Goal: Task Accomplishment & Management: Complete application form

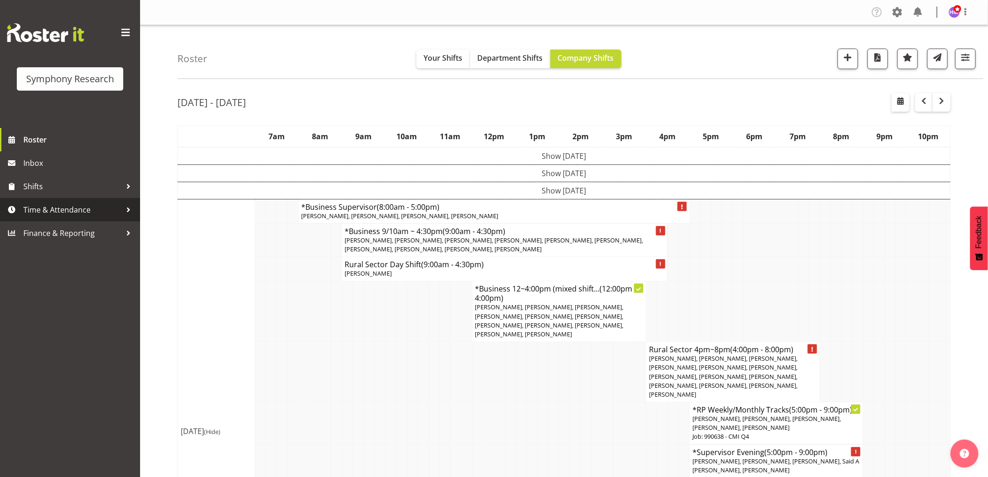
click at [75, 201] on link "Time & Attendance" at bounding box center [70, 209] width 140 height 23
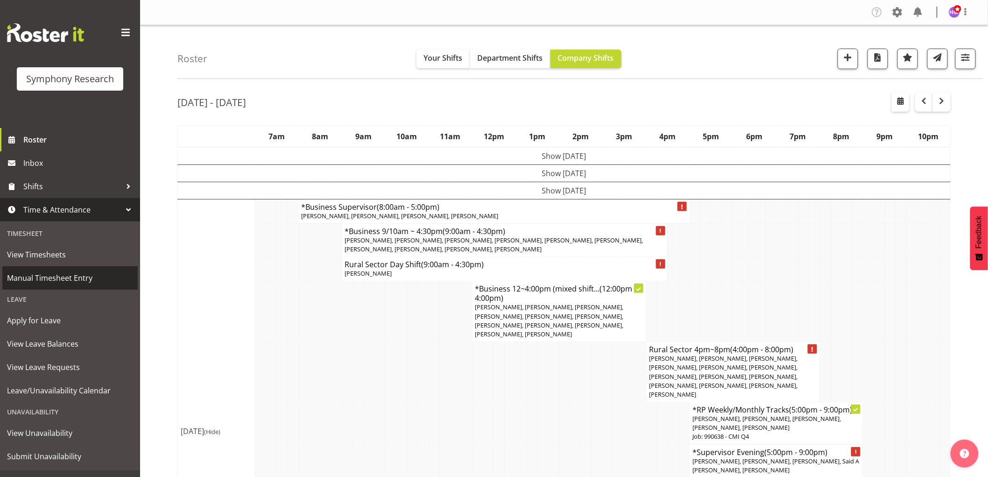
click at [76, 277] on span "Manual Timesheet Entry" at bounding box center [70, 278] width 126 height 14
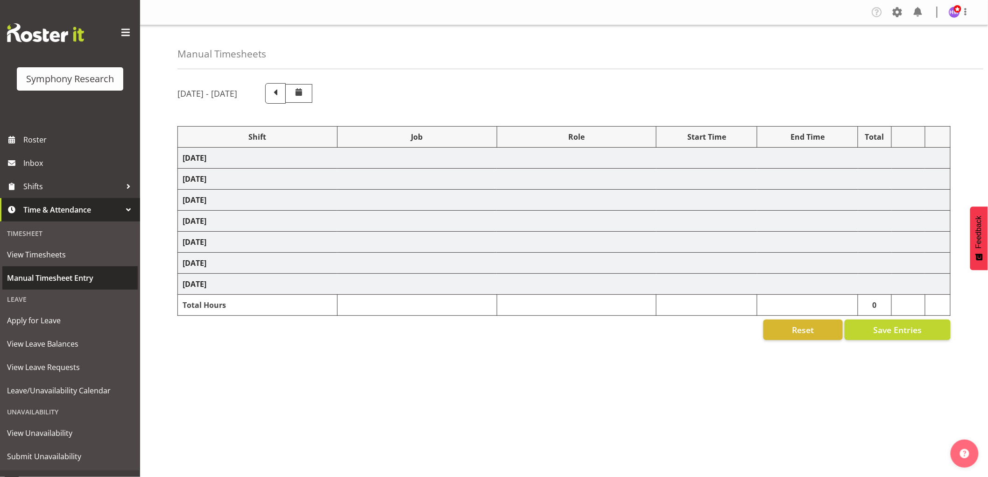
select select "1607"
select select "743"
select select "1607"
select select "10499"
select select "1607"
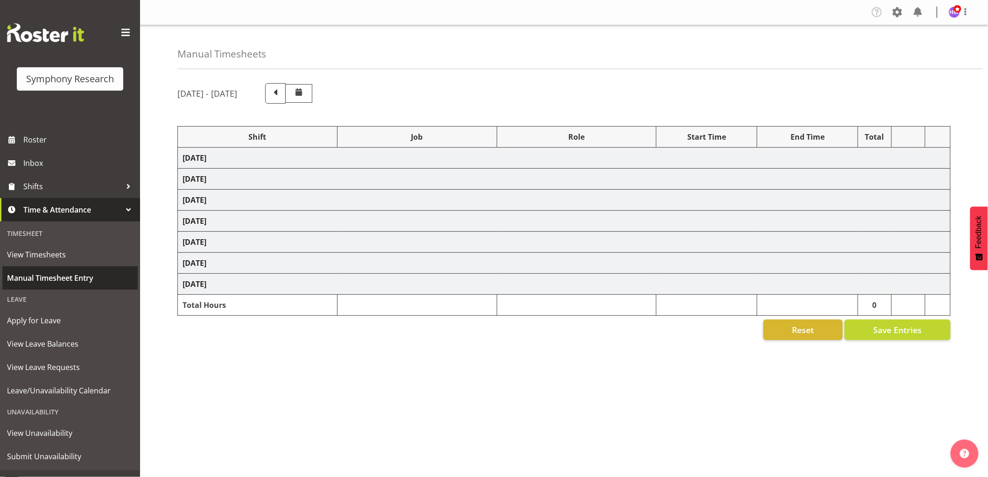
select select "10527"
select select "1607"
select select "10587"
select select "1607"
select select "2379"
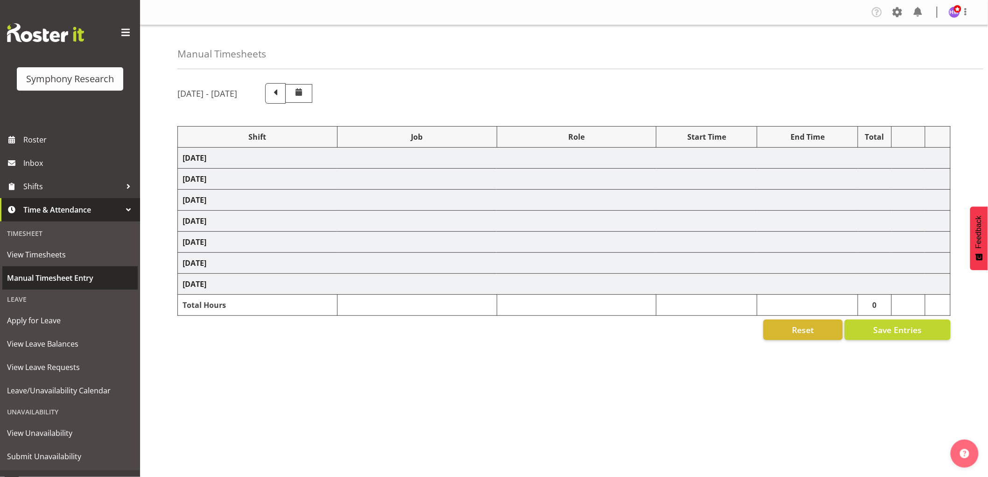
select select "1607"
select select "10587"
select select "1607"
select select "10587"
select select "1607"
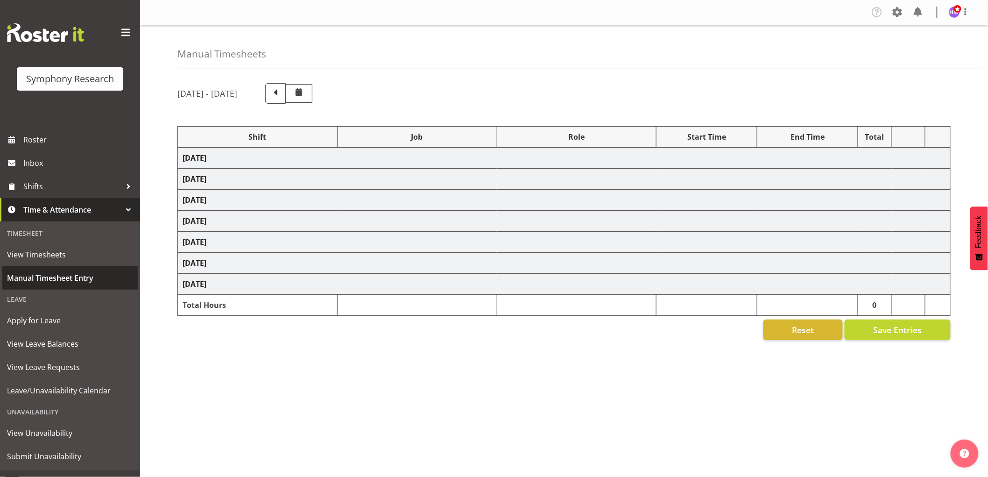
select select "743"
select select "1607"
select select "757"
select select "1607"
select select "2379"
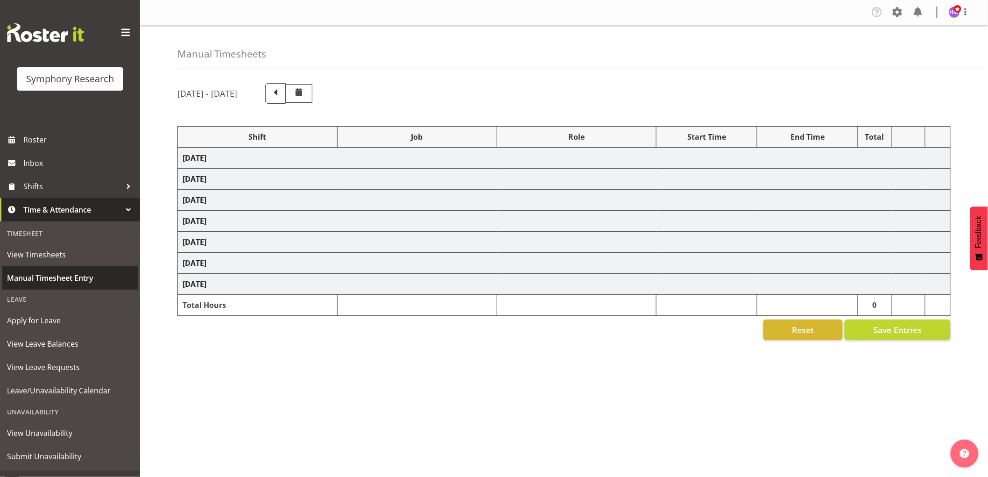
select select "1607"
select select "743"
select select "1607"
select select "10499"
select select "1607"
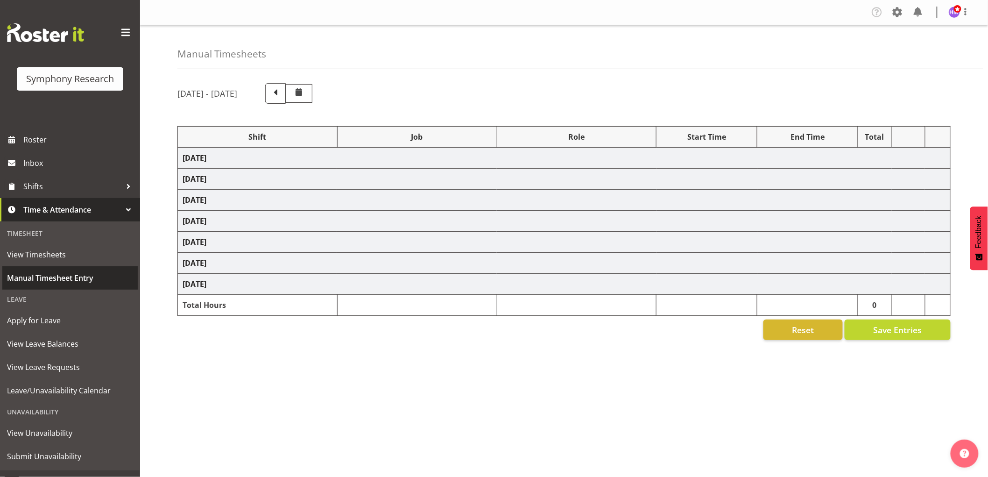
select select "10527"
select select "1607"
select select "10587"
select select "1607"
select select "10633"
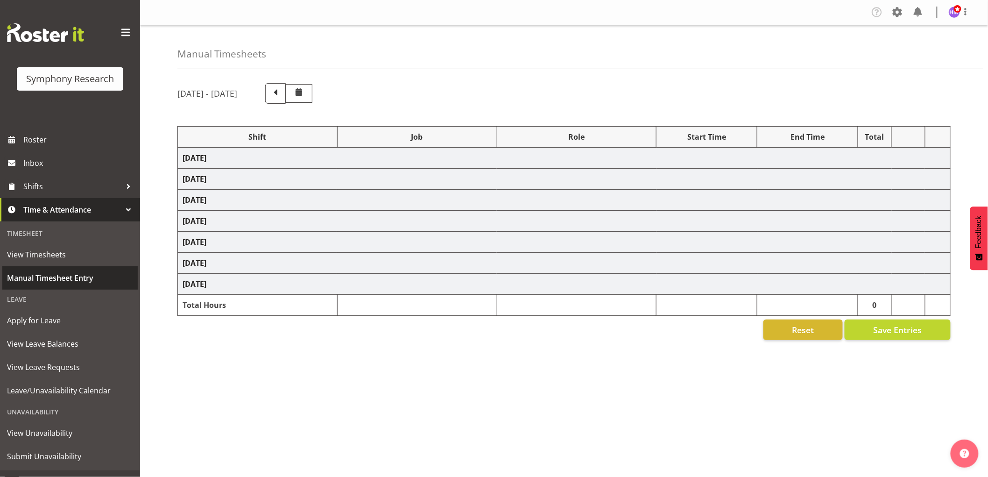
select select "1607"
select select "2379"
select select "1607"
select select "10587"
select select "1607"
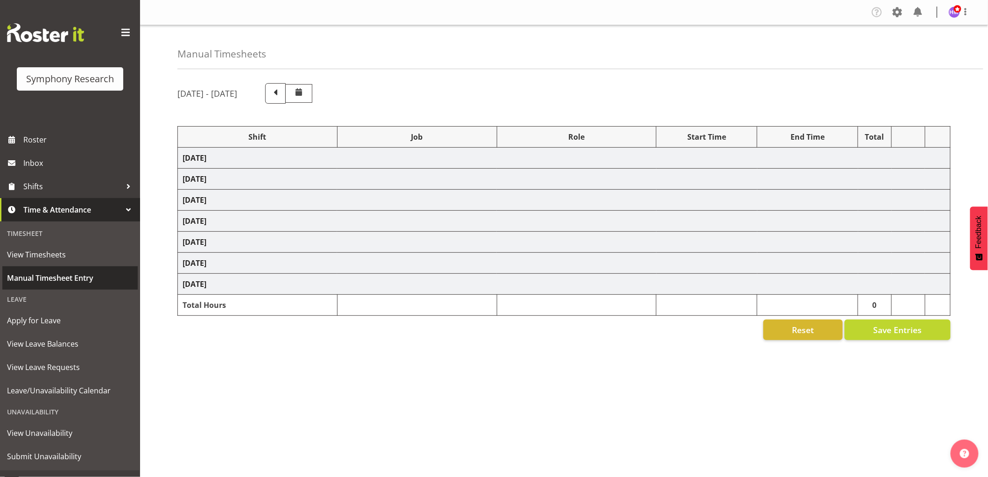
select select "10242"
select select "1607"
select select "757"
select select "1607"
select select "2379"
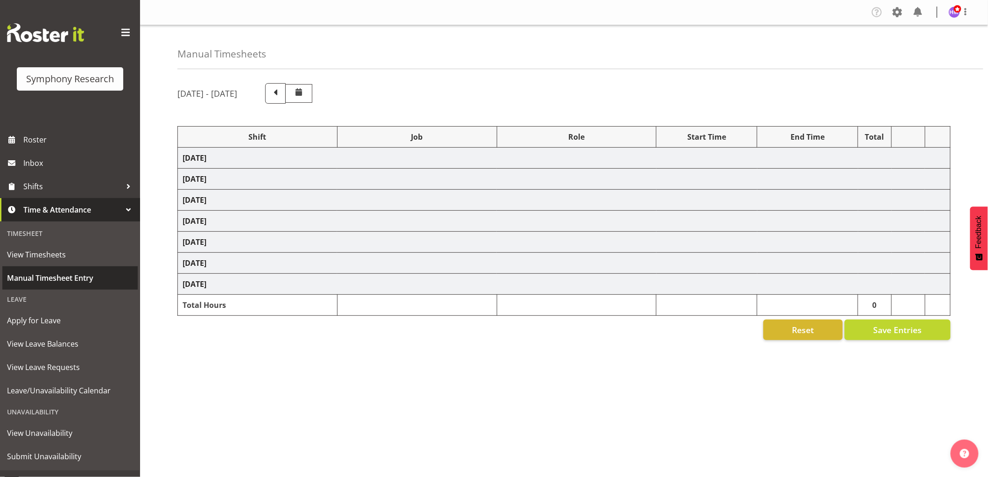
select select "1607"
select select "10587"
select select "1607"
select select "10527"
select select "1607"
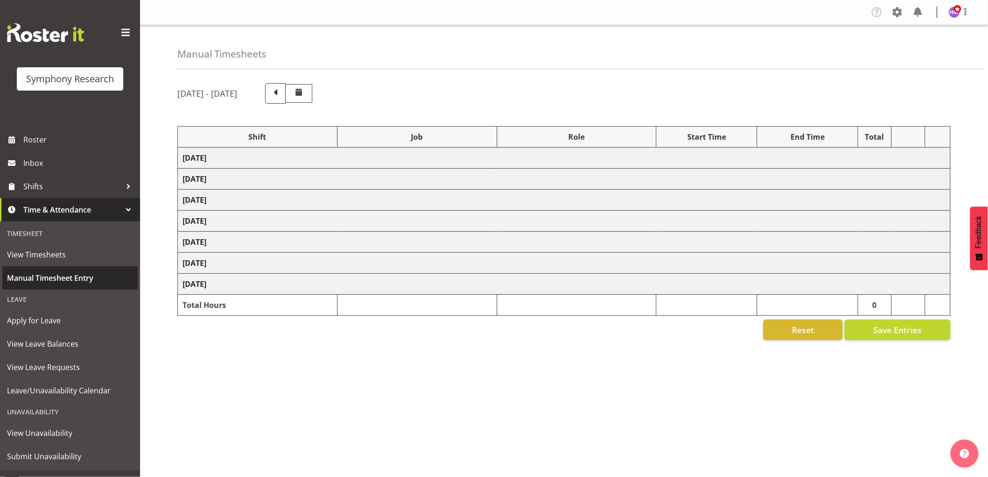
select select "10587"
select select "1607"
select select "743"
select select "1607"
select select "10585"
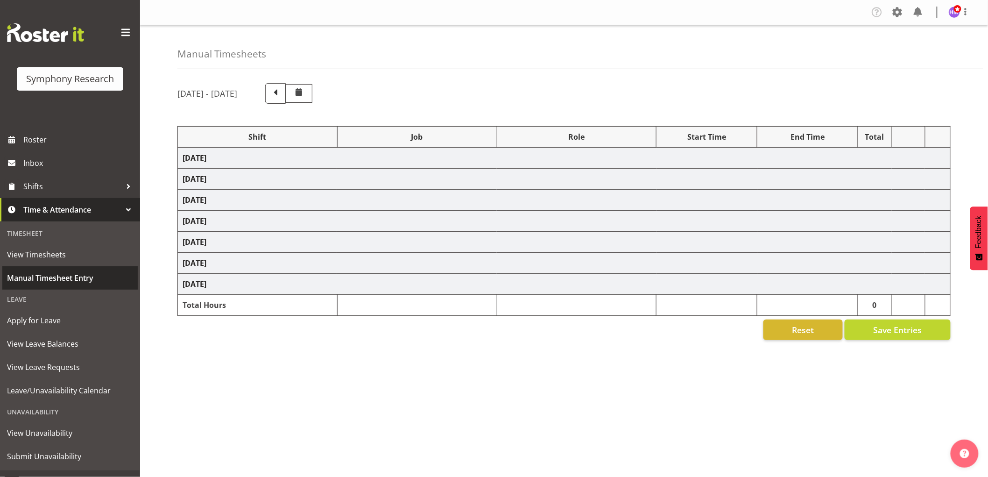
select select "1607"
select select "10631"
select select "1607"
select select "10242"
select select "1607"
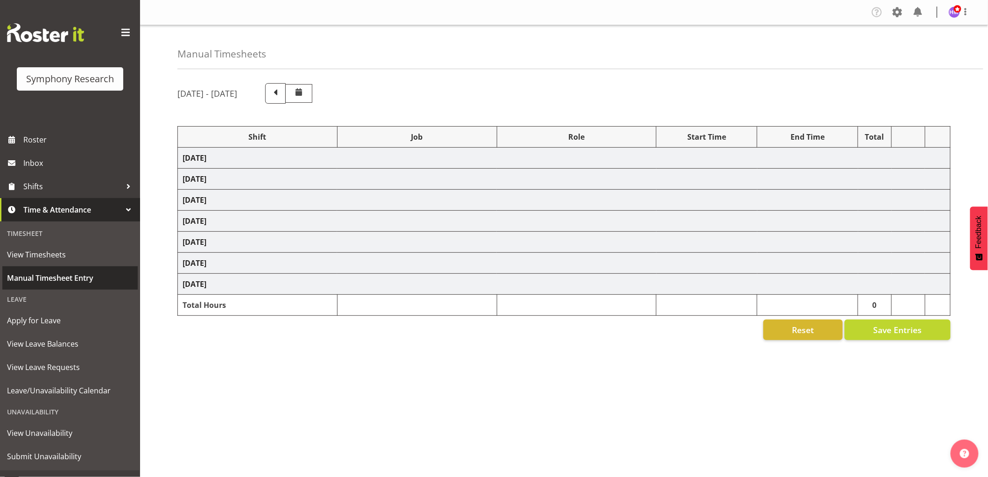
select select "10587"
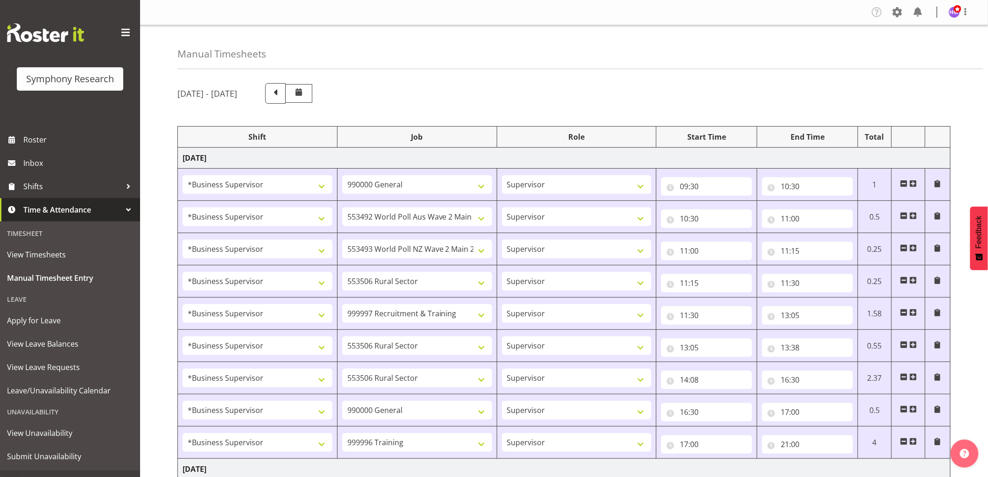
drag, startPoint x: 590, startPoint y: 110, endPoint x: 649, endPoint y: 104, distance: 59.1
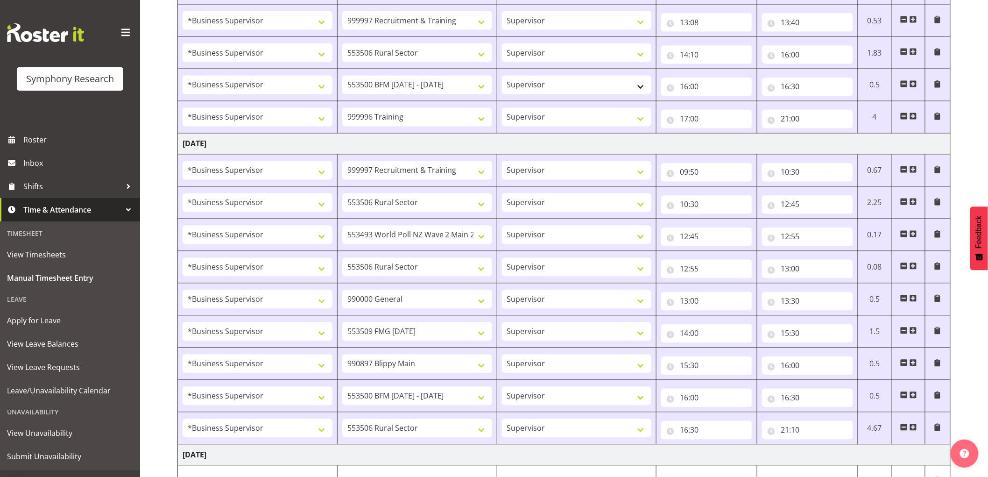
scroll to position [830, 0]
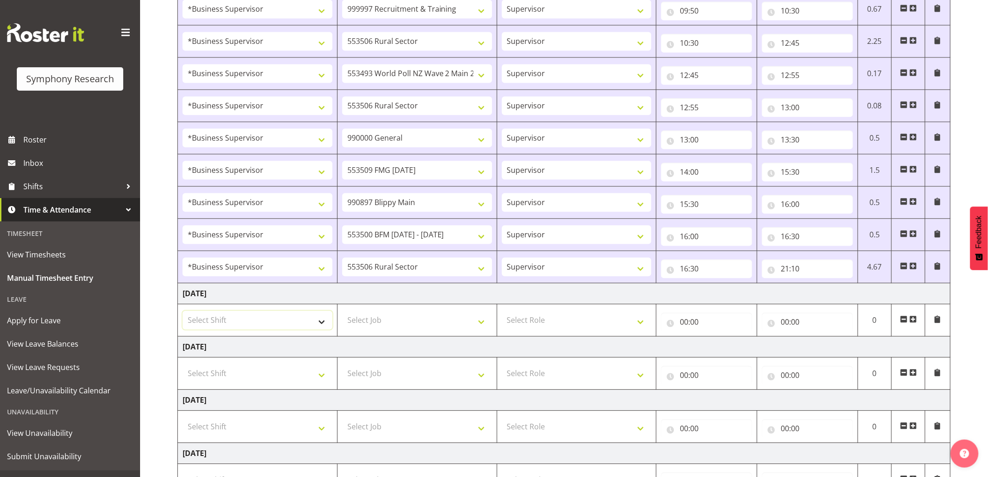
click at [262, 314] on select "Select Shift !!Weekend Residential (Roster IT Shift Label) *Business 9/10am ~ 4…" at bounding box center [258, 319] width 150 height 19
select select "1607"
click at [183, 312] on select "Select Shift !!Weekend Residential (Roster IT Shift Label) *Business 9/10am ~ 4…" at bounding box center [258, 319] width 150 height 19
click at [422, 321] on select "Select Job 550060 IF Admin 553492 World Poll Aus Wave 2 Main 2025 553493 World …" at bounding box center [417, 319] width 150 height 19
click at [264, 314] on select "!!Weekend Residential (Roster IT Shift Label) *Business 9/10am ~ 4:30pm *Busine…" at bounding box center [258, 319] width 150 height 19
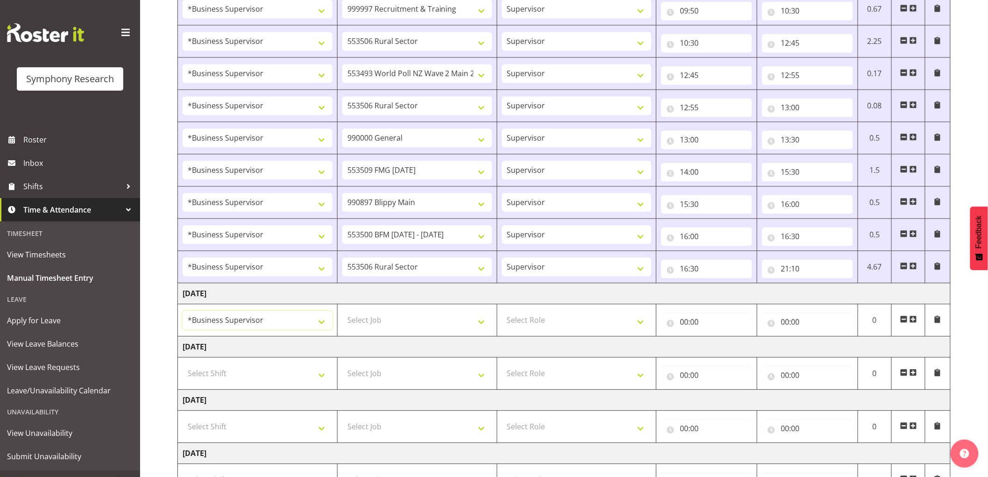
scroll to position [911, 0]
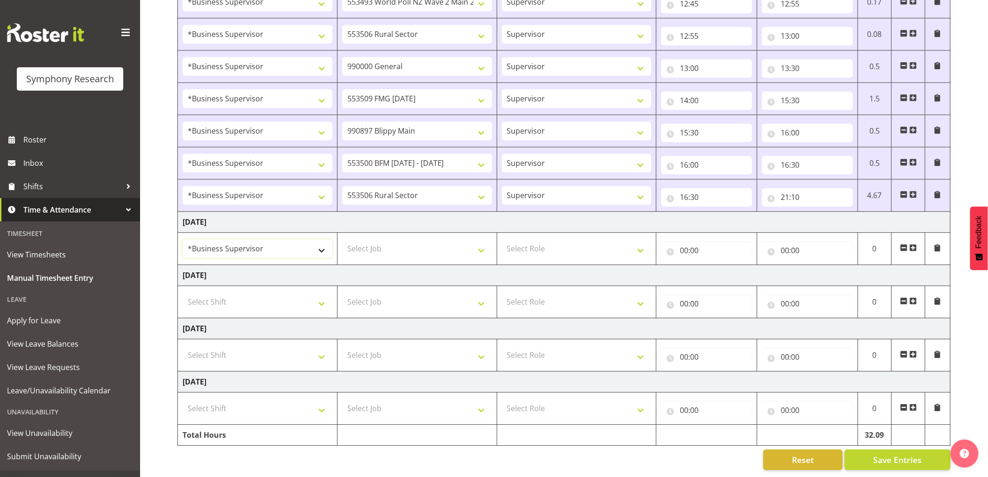
click at [255, 239] on select "!!Weekend Residential (Roster IT Shift Label) *Business 9/10am ~ 4:30pm *Busine…" at bounding box center [258, 248] width 150 height 19
click at [408, 245] on select "Select Job 550060 IF Admin 553492 World Poll Aus Wave 2 Main 2025 553493 World …" at bounding box center [417, 248] width 150 height 19
click at [375, 239] on select "Select Job 550060 IF Admin 553492 World Poll Aus Wave 2 Main 2025 553493 World …" at bounding box center [417, 248] width 150 height 19
select select "743"
click at [342, 239] on select "Select Job 550060 IF Admin 553492 World Poll Aus Wave 2 Main 2025 553493 World …" at bounding box center [417, 248] width 150 height 19
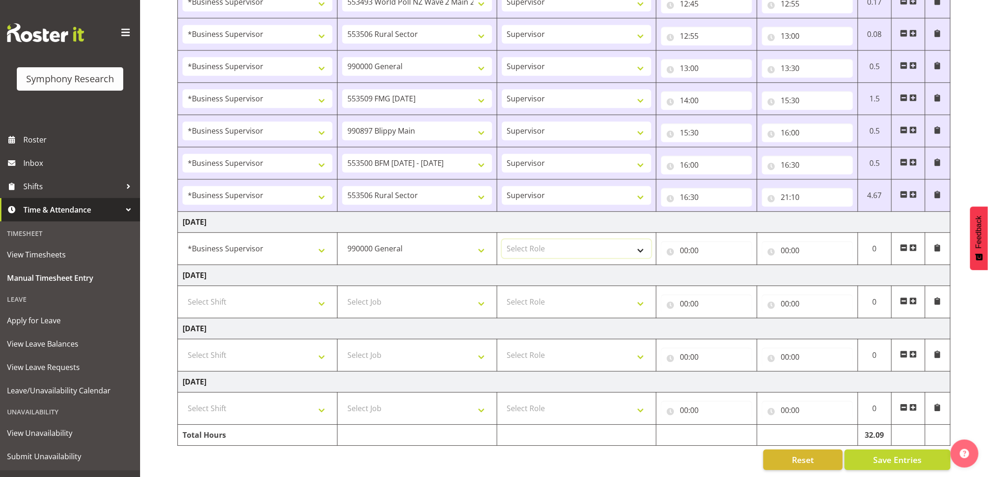
click at [549, 244] on select "Select Role Supervisor Interviewing Briefing" at bounding box center [577, 248] width 150 height 19
select select "45"
click at [502, 239] on select "Select Role Supervisor Interviewing Briefing" at bounding box center [577, 248] width 150 height 19
click at [684, 241] on input "00:00" at bounding box center [706, 250] width 91 height 19
click at [717, 270] on select "00 01 02 03 04 05 06 07 08 09 10 11 12 13 14 15 16 17 18 19 20 21 22 23" at bounding box center [724, 274] width 21 height 19
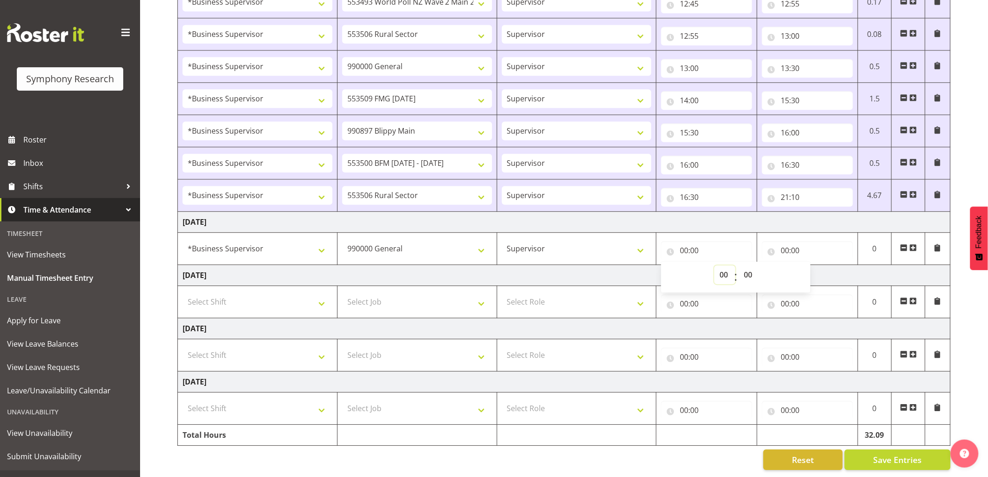
select select "10"
click at [714, 265] on select "00 01 02 03 04 05 06 07 08 09 10 11 12 13 14 15 16 17 18 19 20 21 22 23" at bounding box center [724, 274] width 21 height 19
type input "10:00"
click at [729, 277] on span "00 01 02 03 04 05 06 07 08 09 10 11 12 13 14 15 16 17 18 19 20 21 22 23" at bounding box center [724, 276] width 21 height 23
click at [729, 269] on select "00 01 02 03 04 05 06 07 08 09 10 11 12 13 14 15 16 17 18 19 20 21 22 23" at bounding box center [724, 274] width 21 height 19
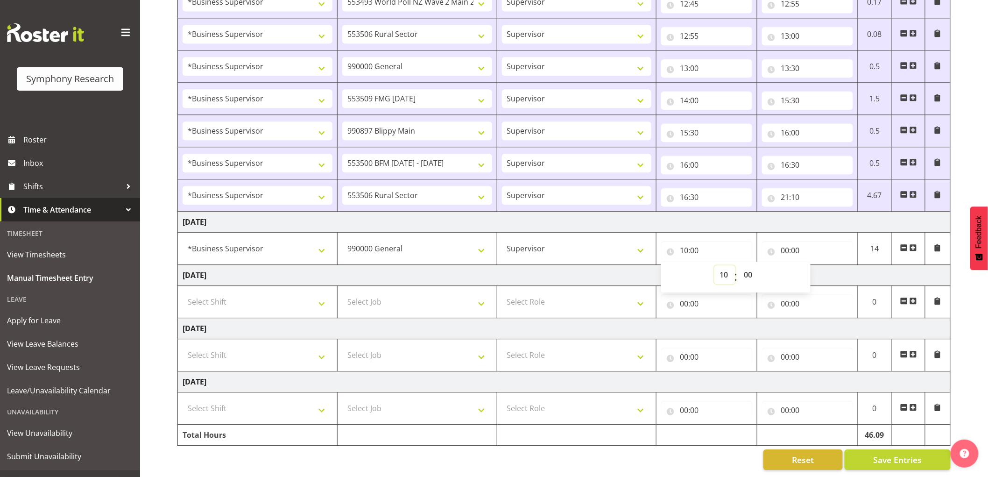
select select "9"
click at [714, 265] on select "00 01 02 03 04 05 06 07 08 09 10 11 12 13 14 15 16 17 18 19 20 21 22 23" at bounding box center [724, 274] width 21 height 19
type input "09:00"
click at [754, 269] on select "00 01 02 03 04 05 06 07 08 09 10 11 12 13 14 15 16 17 18 19 20 21 22 23 24 25 2…" at bounding box center [748, 274] width 21 height 19
select select "50"
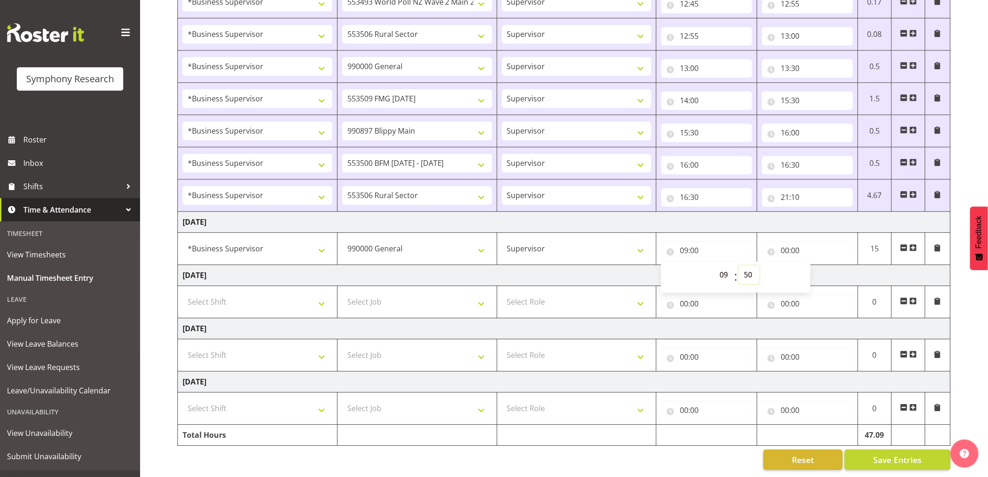
click at [738, 265] on select "00 01 02 03 04 05 06 07 08 09 10 11 12 13 14 15 16 17 18 19 20 21 22 23 24 25 2…" at bounding box center [748, 274] width 21 height 19
type input "09:50"
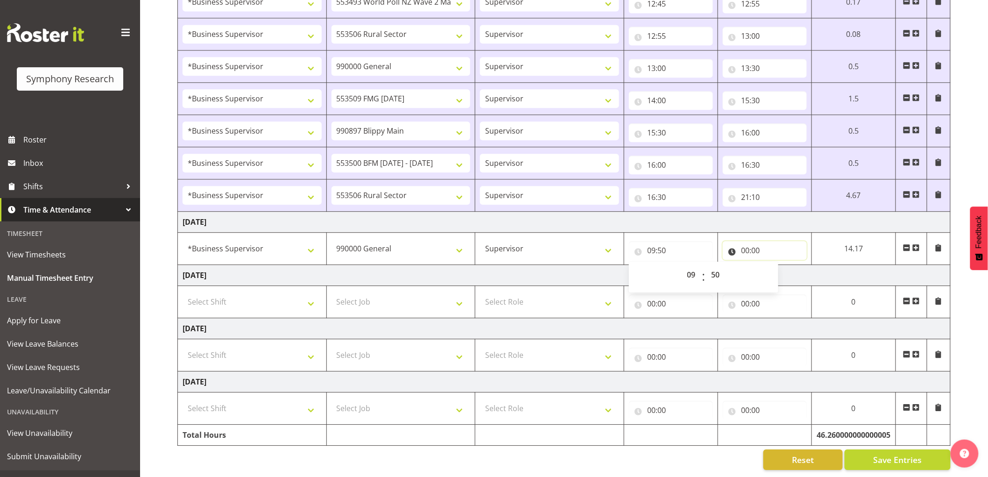
click at [751, 241] on input "00:00" at bounding box center [765, 250] width 84 height 19
click at [778, 265] on select "00 01 02 03 04 05 06 07 08 09 10 11 12 13 14 15 16 17 18 19 20 21 22 23" at bounding box center [786, 274] width 21 height 19
select select "10"
click at [776, 265] on select "00 01 02 03 04 05 06 07 08 09 10 11 12 13 14 15 16 17 18 19 20 21 22 23" at bounding box center [786, 274] width 21 height 19
type input "10:00"
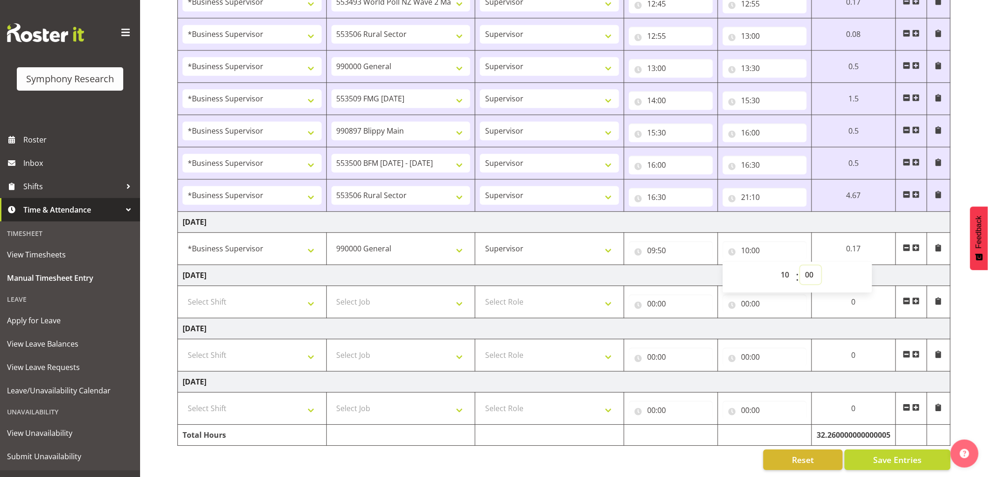
drag, startPoint x: 806, startPoint y: 267, endPoint x: 817, endPoint y: 274, distance: 13.5
click at [808, 267] on select "00 01 02 03 04 05 06 07 08 09 10 11 12 13 14 15 16 17 18 19 20 21 22 23 24 25 2…" at bounding box center [810, 274] width 21 height 19
select select "50"
click at [821, 265] on select "00 01 02 03 04 05 06 07 08 09 10 11 12 13 14 15 16 17 18 19 20 21 22 23 24 25 2…" at bounding box center [810, 274] width 21 height 19
type input "10:50"
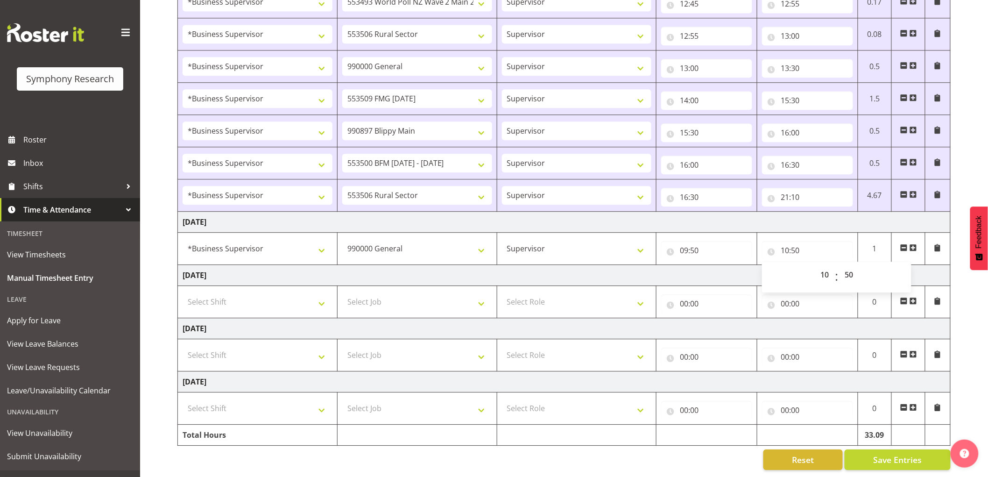
click at [914, 244] on span at bounding box center [912, 247] width 7 height 7
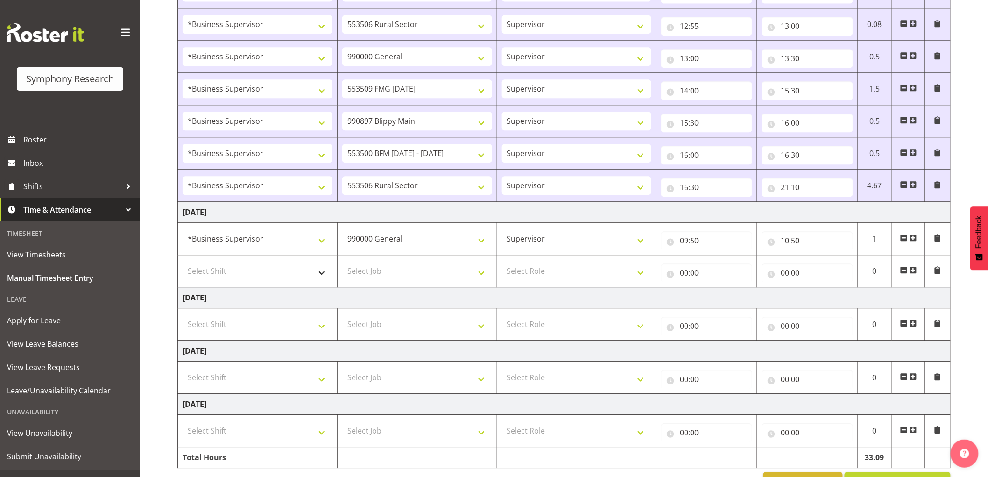
drag, startPoint x: 276, startPoint y: 285, endPoint x: 276, endPoint y: 274, distance: 10.3
click at [276, 282] on td "Select Shift !!Weekend Residential (Roster IT Shift Label) *Business 9/10am ~ 4…" at bounding box center [258, 271] width 160 height 32
click at [276, 274] on select "Select Shift !!Weekend Residential (Roster IT Shift Label) *Business 9/10am ~ 4…" at bounding box center [258, 270] width 150 height 19
select select "1607"
click at [183, 263] on select "Select Shift !!Weekend Residential (Roster IT Shift Label) *Business 9/10am ~ 4…" at bounding box center [258, 270] width 150 height 19
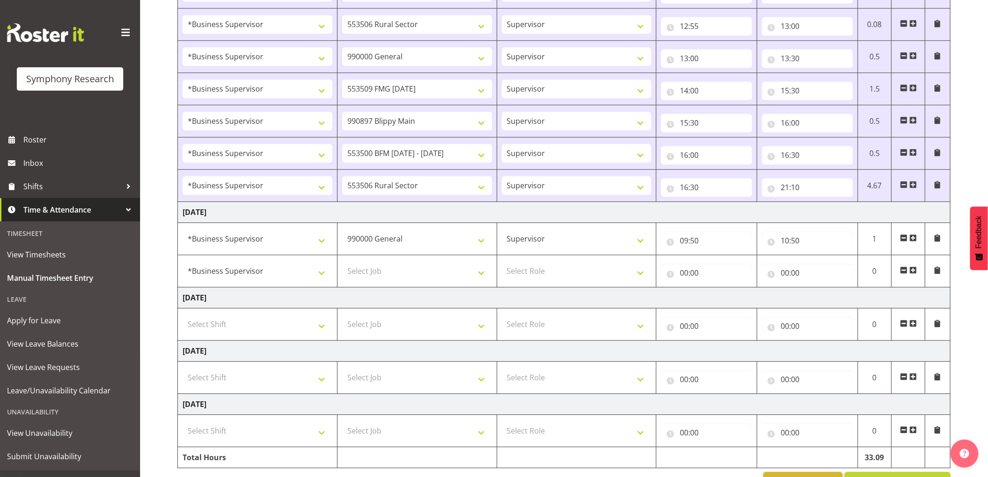
click at [400, 262] on td "Select Job 550060 IF Admin 553492 World Poll Aus Wave 2 Main 2025 553493 World …" at bounding box center [417, 271] width 160 height 32
drag, startPoint x: 403, startPoint y: 276, endPoint x: 390, endPoint y: 278, distance: 13.3
click at [403, 276] on select "Select Job 550060 IF Admin 553492 World Poll Aus Wave 2 Main 2025 553493 World …" at bounding box center [417, 270] width 150 height 19
select select "10587"
click at [342, 263] on select "Select Job 550060 IF Admin 553492 World Poll Aus Wave 2 Main 2025 553493 World …" at bounding box center [417, 270] width 150 height 19
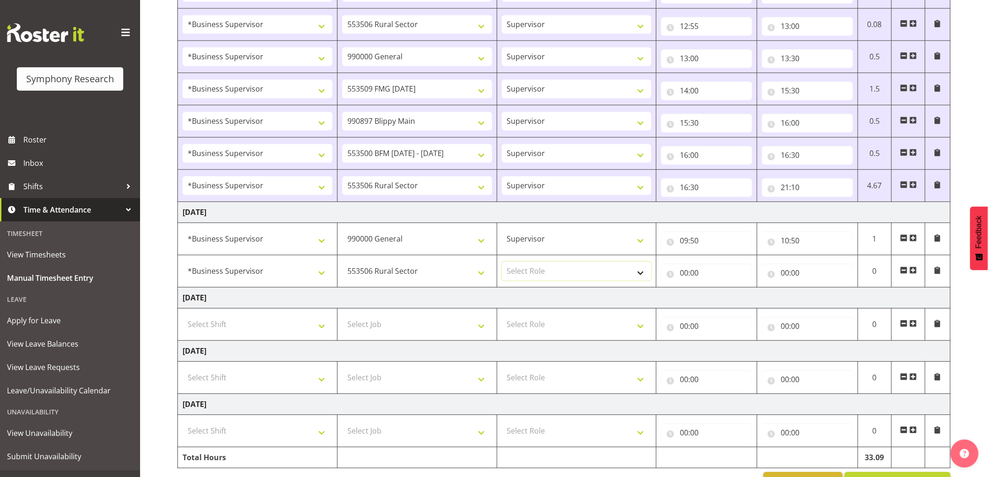
click at [575, 275] on select "Select Role Supervisor Interviewing Briefing" at bounding box center [577, 270] width 150 height 19
select select "45"
click at [502, 263] on select "Select Role Supervisor Interviewing Briefing" at bounding box center [577, 270] width 150 height 19
click at [688, 278] on input "00:00" at bounding box center [706, 272] width 91 height 19
drag, startPoint x: 725, startPoint y: 299, endPoint x: 727, endPoint y: 305, distance: 5.9
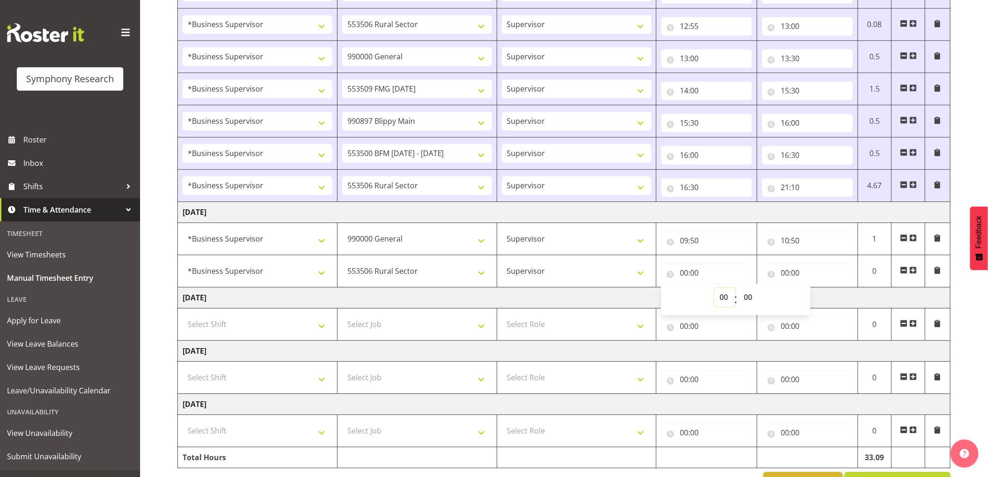
click at [727, 299] on select "00 01 02 03 04 05 06 07 08 09 10 11 12 13 14 15 16 17 18 19 20 21 22 23" at bounding box center [724, 297] width 21 height 19
select select "10"
click at [714, 289] on select "00 01 02 03 04 05 06 07 08 09 10 11 12 13 14 15 16 17 18 19 20 21 22 23" at bounding box center [724, 297] width 21 height 19
type input "10:00"
drag, startPoint x: 746, startPoint y: 299, endPoint x: 759, endPoint y: 331, distance: 35.0
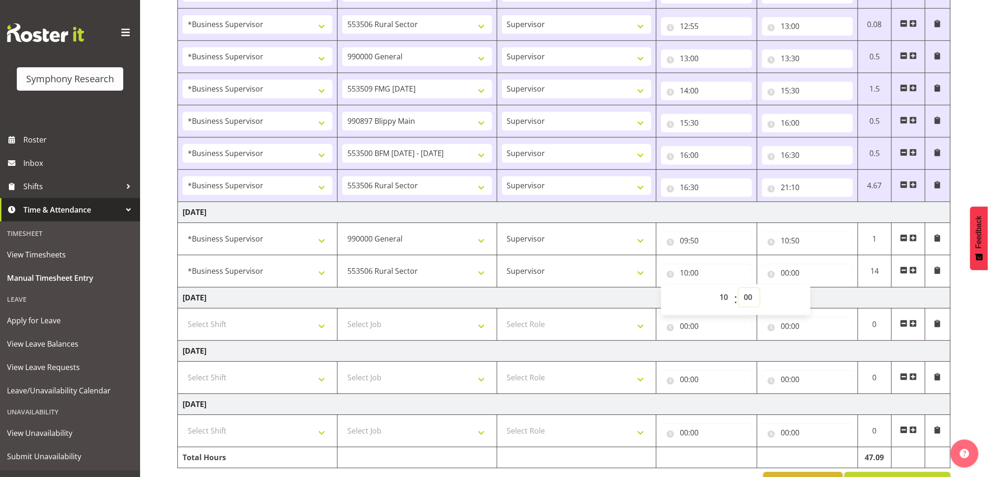
click at [748, 299] on select "00 01 02 03 04 05 06 07 08 09 10 11 12 13 14 15 16 17 18 19 20 21 22 23 24 25 2…" at bounding box center [748, 297] width 21 height 19
click at [738, 289] on select "00 01 02 03 04 05 06 07 08 09 10 11 12 13 14 15 16 17 18 19 20 21 22 23 24 25 2…" at bounding box center [748, 297] width 21 height 19
drag, startPoint x: 761, startPoint y: 302, endPoint x: 753, endPoint y: 301, distance: 8.1
click at [754, 301] on div "00 01 02 03 04 05 06 07 08 09 10 11 12 13 14 15 16 17 18 19 20 21 22 23 : 00 01…" at bounding box center [735, 299] width 149 height 23
click at [748, 299] on select "00 01 02 03 04 05 06 07 08 09 10 11 12 13 14 15 16 17 18 19 20 21 22 23 24 25 2…" at bounding box center [748, 297] width 21 height 19
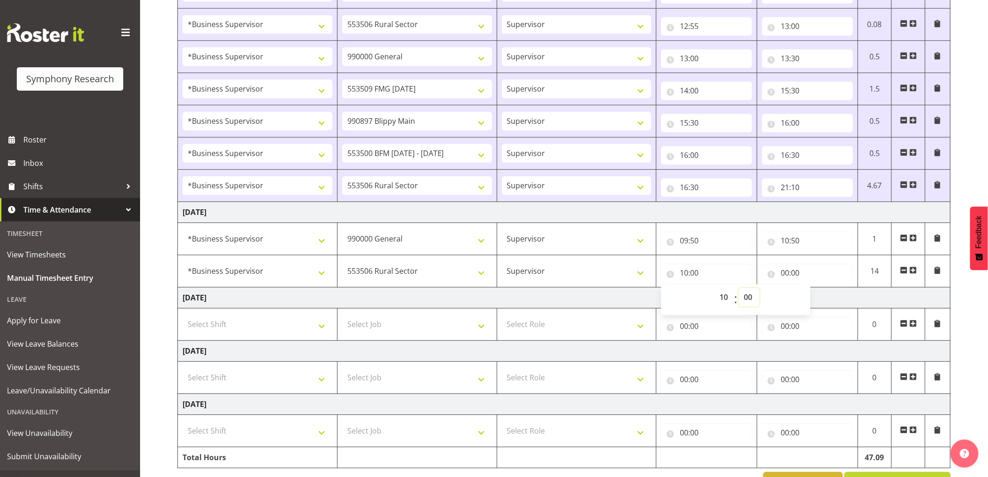
select select "50"
click at [738, 289] on select "00 01 02 03 04 05 06 07 08 09 10 11 12 13 14 15 16 17 18 19 20 21 22 23 24 25 2…" at bounding box center [748, 297] width 21 height 19
type input "10:50"
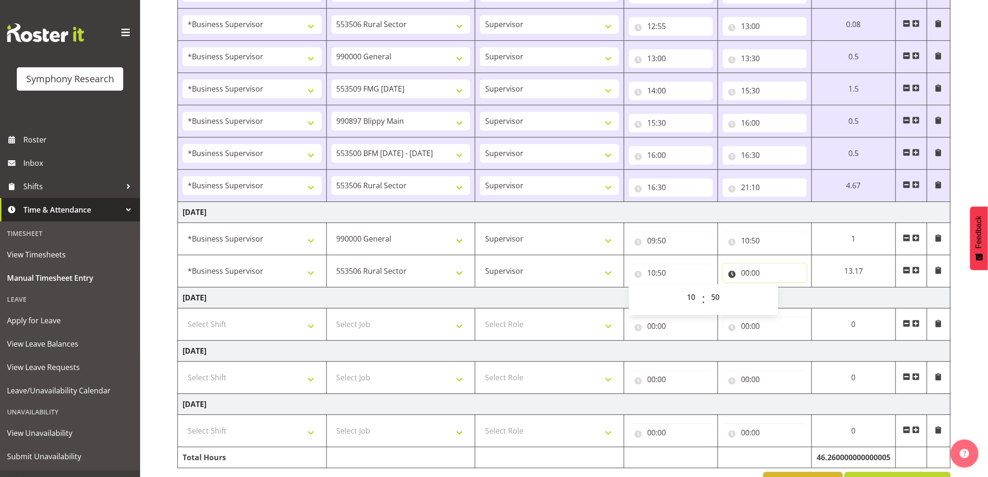
click at [745, 276] on input "00:00" at bounding box center [765, 272] width 84 height 19
click at [779, 300] on select "00 01 02 03 04 05 06 07 08 09 10 11 12 13 14 15 16 17 18 19 20 21 22 23" at bounding box center [786, 297] width 21 height 19
select select "11"
click at [776, 289] on select "00 01 02 03 04 05 06 07 08 09 10 11 12 13 14 15 16 17 18 19 20 21 22 23" at bounding box center [786, 297] width 21 height 19
type input "11:00"
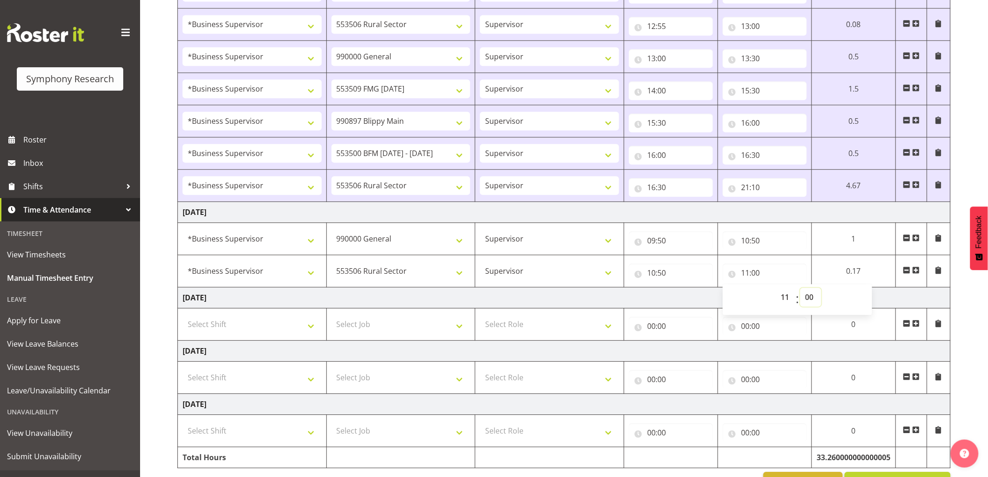
drag, startPoint x: 812, startPoint y: 302, endPoint x: 823, endPoint y: 302, distance: 11.2
click at [813, 302] on select "00 01 02 03 04 05 06 07 08 09 10 11 12 13 14 15 16 17 18 19 20 21 22 23 24 25 2…" at bounding box center [810, 297] width 21 height 19
select select "50"
click at [821, 289] on select "00 01 02 03 04 05 06 07 08 09 10 11 12 13 14 15 16 17 18 19 20 21 22 23 24 25 2…" at bounding box center [810, 297] width 21 height 19
type input "11:50"
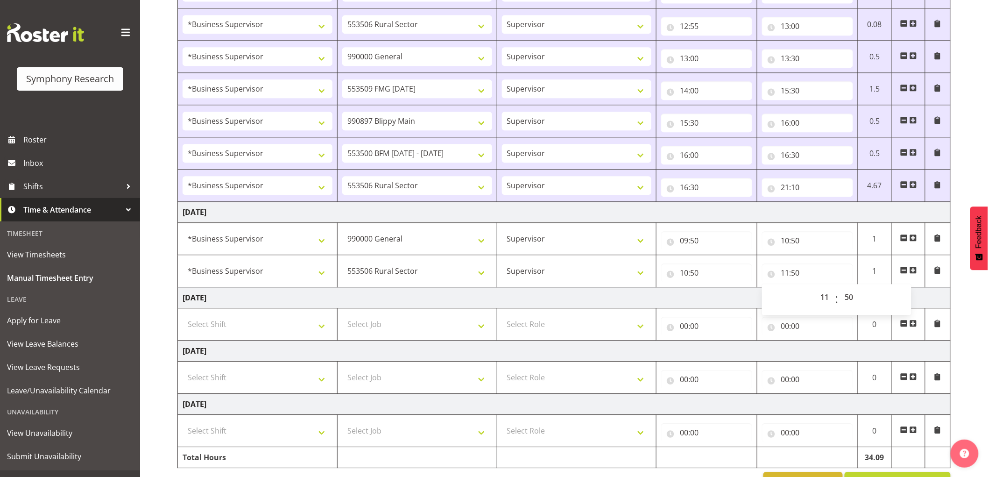
click at [916, 269] on span at bounding box center [912, 269] width 7 height 7
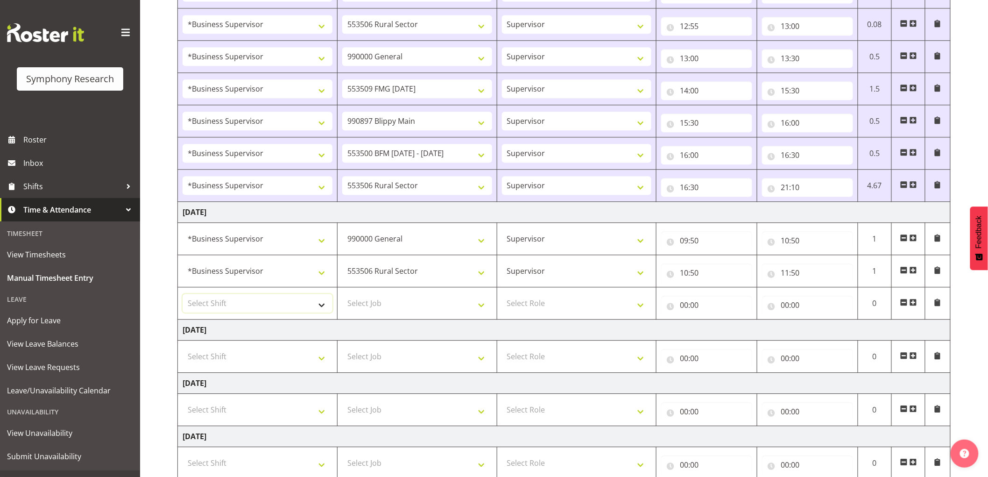
click at [254, 310] on select "Select Shift !!Weekend Residential (Roster IT Shift Label) *Business 9/10am ~ 4…" at bounding box center [258, 303] width 150 height 19
select select "1607"
click at [183, 295] on select "Select Shift !!Weekend Residential (Roster IT Shift Label) *Business 9/10am ~ 4…" at bounding box center [258, 303] width 150 height 19
click at [409, 309] on select "Select Job 550060 IF Admin 553492 World Poll Aus Wave 2 Main 2025 553493 World …" at bounding box center [417, 303] width 150 height 19
select select "2379"
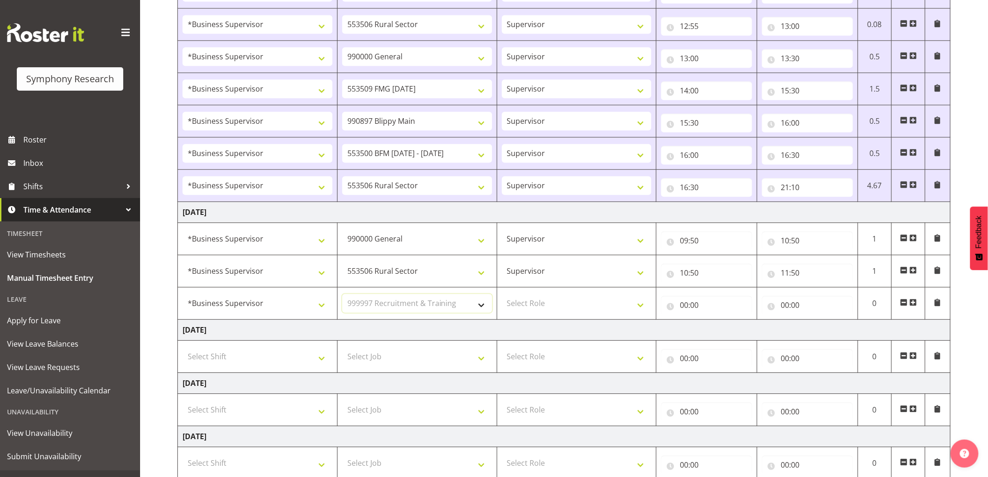
click at [342, 295] on select "Select Job 550060 IF Admin 553492 World Poll Aus Wave 2 Main 2025 553493 World …" at bounding box center [417, 303] width 150 height 19
click at [573, 309] on select "Select Role Supervisor Interviewing Briefing" at bounding box center [577, 303] width 150 height 19
select select "45"
click at [502, 295] on select "Select Role Supervisor Interviewing Briefing" at bounding box center [577, 303] width 150 height 19
drag, startPoint x: 682, startPoint y: 308, endPoint x: 691, endPoint y: 312, distance: 9.6
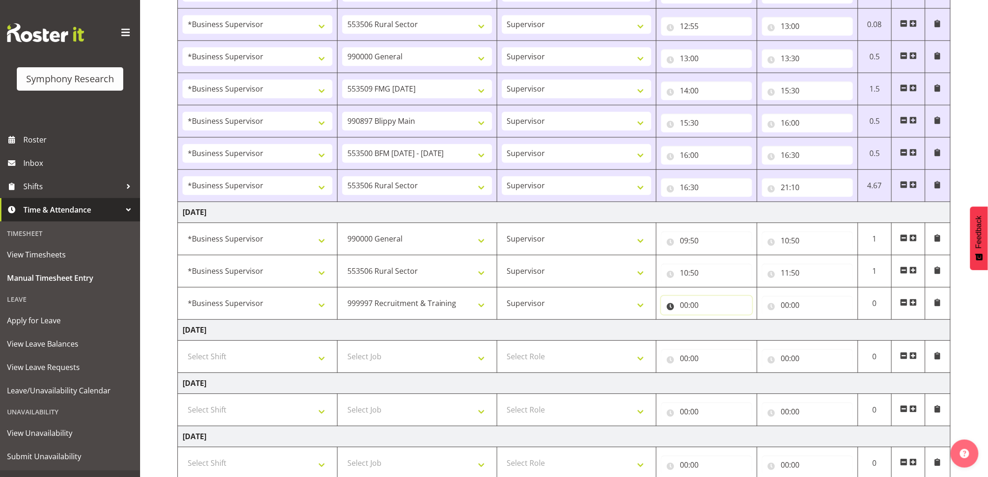
click at [685, 309] on input "00:00" at bounding box center [706, 304] width 91 height 19
drag, startPoint x: 720, startPoint y: 332, endPoint x: 721, endPoint y: 340, distance: 7.9
click at [725, 324] on select "00 01 02 03 04 05 06 07 08 09 10 11 12 13 14 15 16 17 18 19 20 21 22 23" at bounding box center [724, 329] width 21 height 19
select select "11"
click at [714, 321] on select "00 01 02 03 04 05 06 07 08 09 10 11 12 13 14 15 16 17 18 19 20 21 22 23" at bounding box center [724, 329] width 21 height 19
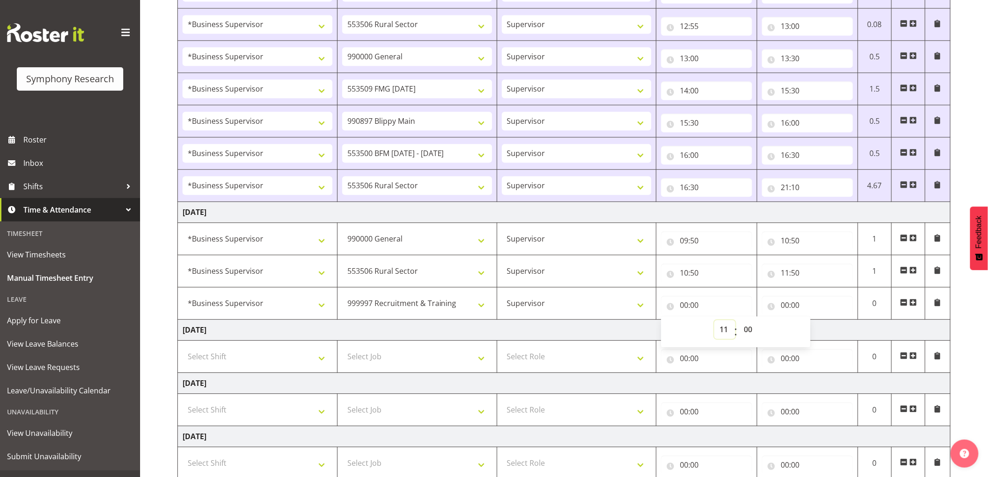
type input "11:00"
drag, startPoint x: 755, startPoint y: 325, endPoint x: 764, endPoint y: 349, distance: 24.8
click at [755, 325] on select "00 01 02 03 04 05 06 07 08 09 10 11 12 13 14 15 16 17 18 19 20 21 22 23 24 25 2…" at bounding box center [748, 329] width 21 height 19
select select "50"
click at [738, 321] on select "00 01 02 03 04 05 06 07 08 09 10 11 12 13 14 15 16 17 18 19 20 21 22 23 24 25 2…" at bounding box center [748, 329] width 21 height 19
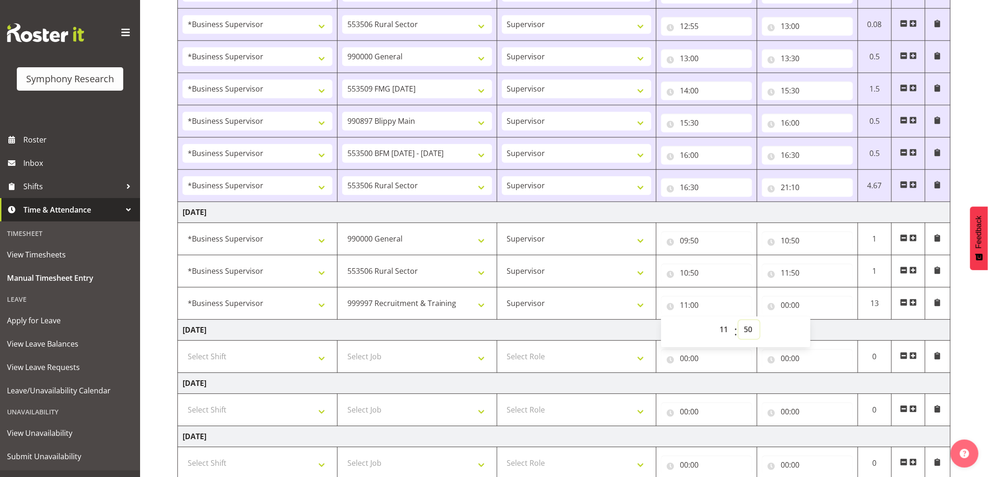
type input "11:50"
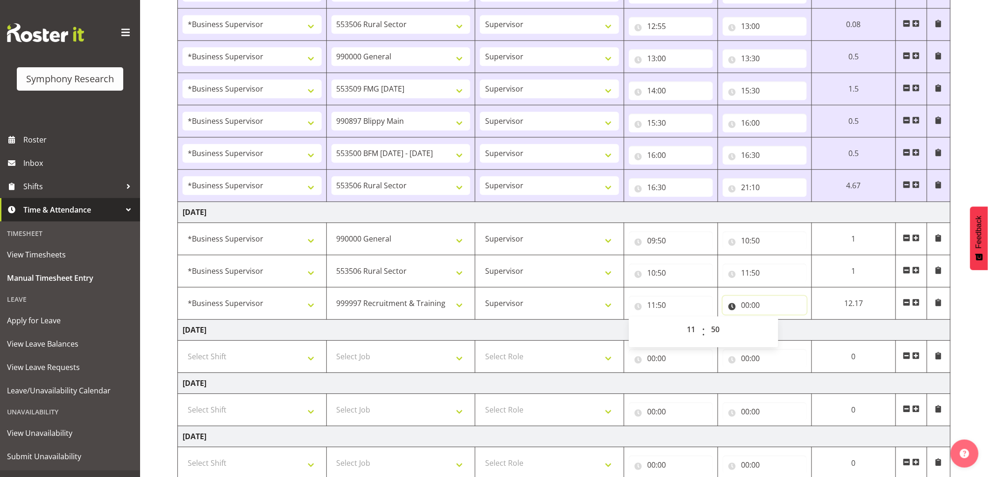
drag, startPoint x: 741, startPoint y: 312, endPoint x: 757, endPoint y: 321, distance: 18.2
click at [742, 312] on input "00:00" at bounding box center [765, 304] width 84 height 19
drag, startPoint x: 782, startPoint y: 334, endPoint x: 788, endPoint y: 347, distance: 14.8
click at [787, 343] on span "00 01 02 03 04 05 06 07 08 09 10 11 12 13 14 15 16 17 18 19 20 21 22 23" at bounding box center [786, 331] width 21 height 23
select select "12"
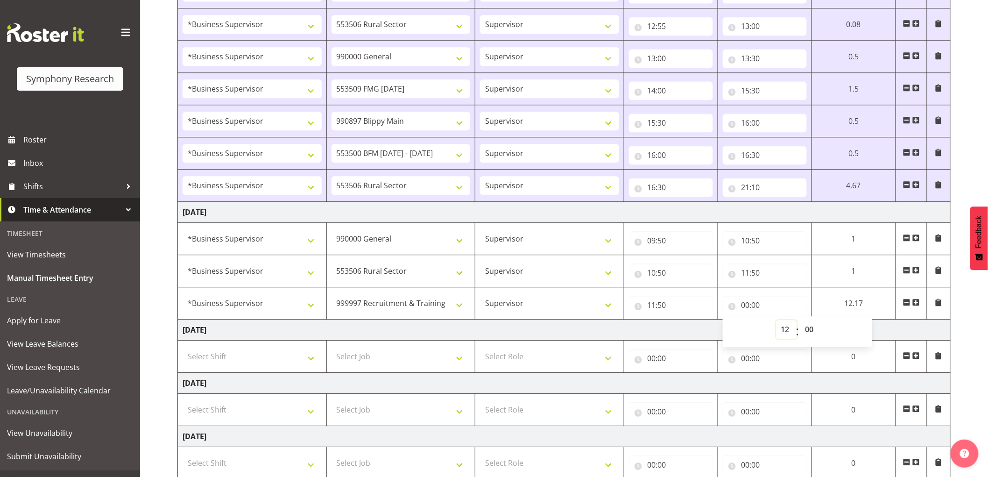
click at [776, 321] on select "00 01 02 03 04 05 06 07 08 09 10 11 12 13 14 15 16 17 18 19 20 21 22 23" at bounding box center [786, 329] width 21 height 19
type input "12:00"
click at [916, 304] on span at bounding box center [915, 301] width 7 height 7
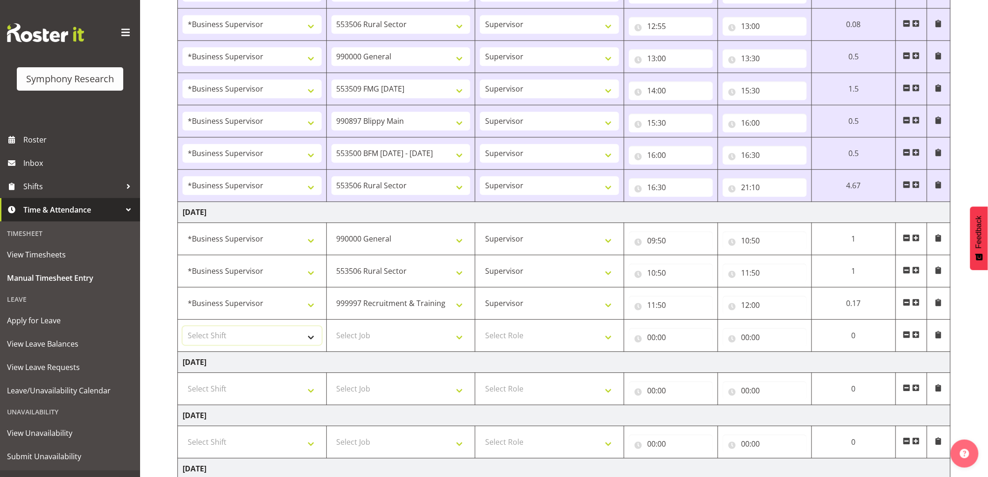
click at [289, 337] on select "Select Shift !!Weekend Residential (Roster IT Shift Label) *Business 9/10am ~ 4…" at bounding box center [252, 335] width 139 height 19
select select "1607"
click at [183, 328] on select "Select Shift !!Weekend Residential (Roster IT Shift Label) *Business 9/10am ~ 4…" at bounding box center [252, 335] width 139 height 19
click at [366, 342] on select "Select Job 550060 IF Admin 553492 World Poll Aus Wave 2 Main 2025 553493 World …" at bounding box center [400, 335] width 139 height 19
select select "10242"
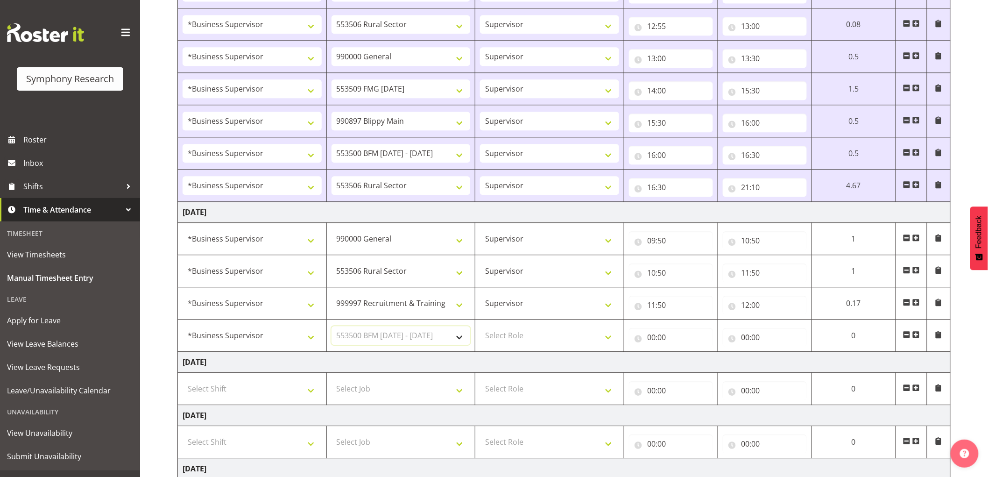
click at [331, 328] on select "Select Job 550060 IF Admin 553492 World Poll Aus Wave 2 Main 2025 553493 World …" at bounding box center [400, 335] width 139 height 19
click at [517, 341] on select "Select Role Supervisor Interviewing Briefing" at bounding box center [549, 335] width 139 height 19
select select "45"
click at [480, 328] on select "Select Role Supervisor Interviewing Briefing" at bounding box center [549, 335] width 139 height 19
click at [646, 339] on input "00:00" at bounding box center [671, 337] width 84 height 19
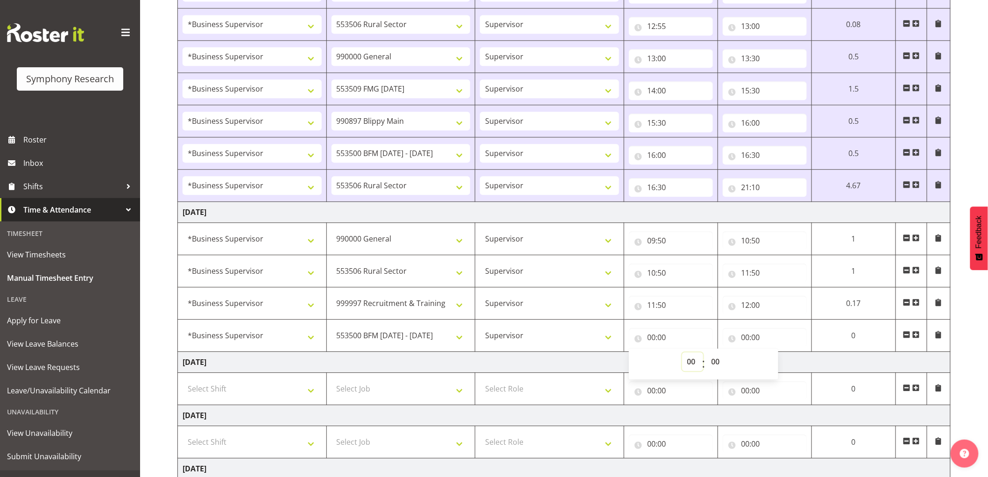
click at [689, 357] on select "00 01 02 03 04 05 06 07 08 09 10 11 12 13 14 15 16 17 18 19 20 21 22 23" at bounding box center [692, 361] width 21 height 19
select select "12"
click at [682, 354] on select "00 01 02 03 04 05 06 07 08 09 10 11 12 13 14 15 16 17 18 19 20 21 22 23" at bounding box center [692, 361] width 21 height 19
type input "12:00"
click at [394, 344] on select "550060 IF Admin 553492 World Poll Aus Wave 2 Main 2025 553493 World Poll NZ Wav…" at bounding box center [400, 335] width 139 height 19
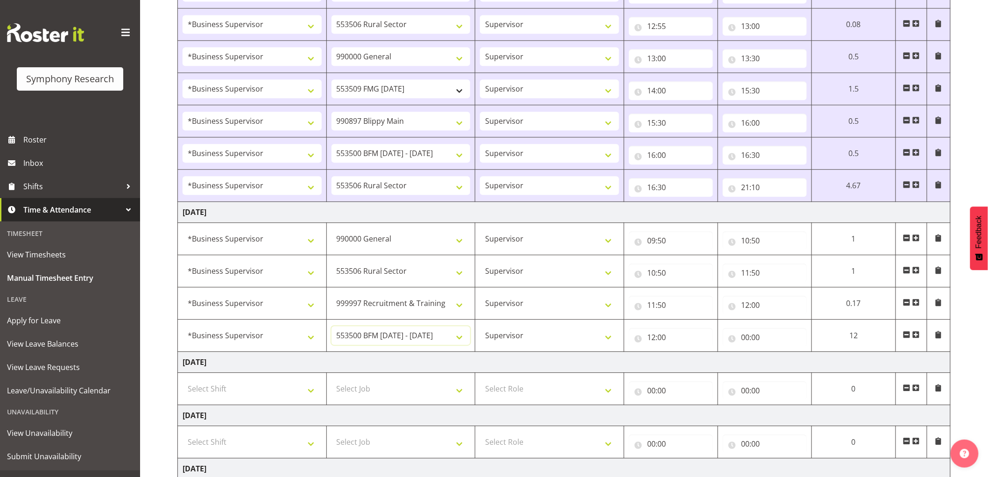
select select "10499"
click at [331, 328] on select "550060 IF Admin 553492 World Poll Aus Wave 2 Main 2025 553493 World Poll NZ Wav…" at bounding box center [400, 335] width 139 height 19
click at [752, 337] on input "00:00" at bounding box center [765, 337] width 84 height 19
click at [780, 360] on select "00 01 02 03 04 05 06 07 08 09 10 11 12 13 14 15 16 17 18 19 20 21 22 23" at bounding box center [786, 361] width 21 height 19
select select "12"
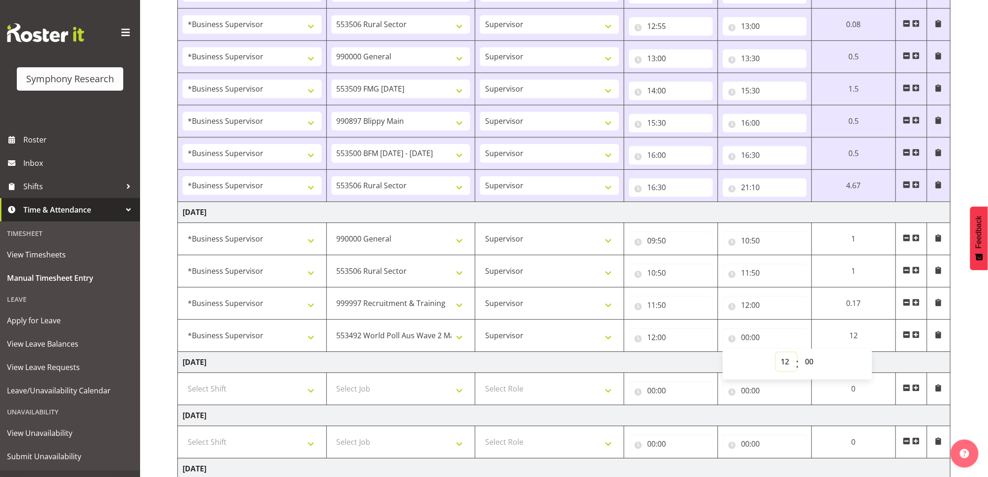
click at [776, 354] on select "00 01 02 03 04 05 06 07 08 09 10 11 12 13 14 15 16 17 18 19 20 21 22 23" at bounding box center [786, 361] width 21 height 19
type input "12:00"
click at [815, 370] on select "00 01 02 03 04 05 06 07 08 09 10 11 12 13 14 15 16 17 18 19 20 21 22 23 24 25 2…" at bounding box center [810, 361] width 21 height 19
select select "15"
click at [800, 354] on select "00 01 02 03 04 05 06 07 08 09 10 11 12 13 14 15 16 17 18 19 20 21 22 23 24 25 2…" at bounding box center [810, 361] width 21 height 19
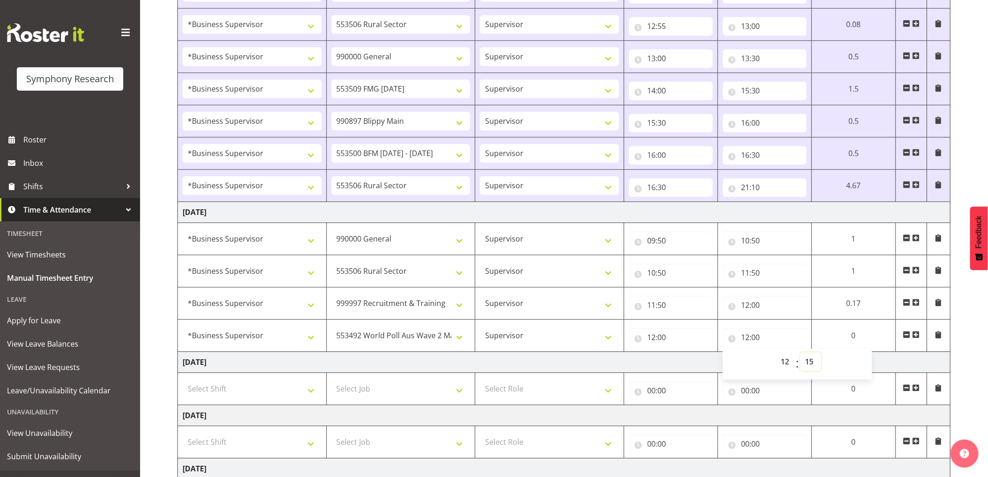
type input "12:15"
click at [916, 333] on span at bounding box center [915, 333] width 7 height 7
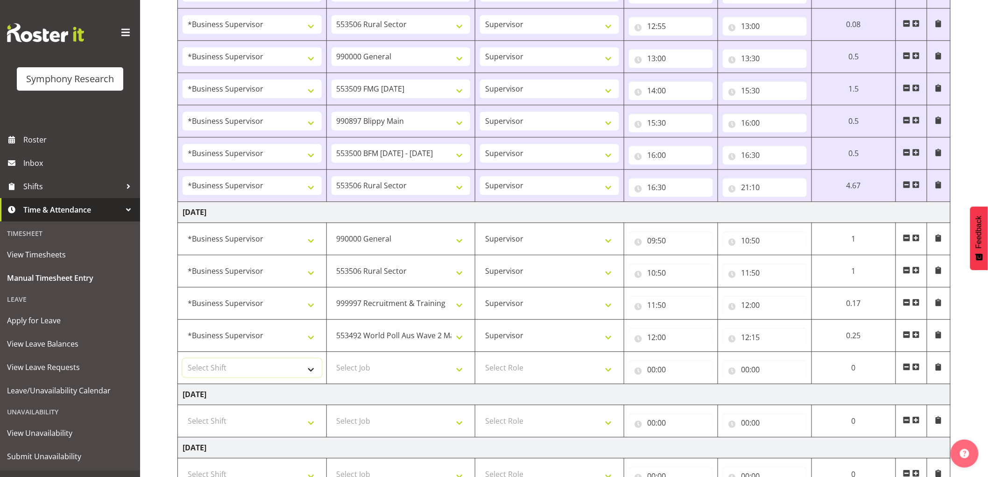
click at [288, 371] on select "Select Shift !!Weekend Residential (Roster IT Shift Label) *Business 9/10am ~ 4…" at bounding box center [252, 367] width 139 height 19
select select "1607"
click at [183, 360] on select "Select Shift !!Weekend Residential (Roster IT Shift Label) *Business 9/10am ~ 4…" at bounding box center [252, 367] width 139 height 19
click at [427, 376] on select "Select Job 550060 IF Admin 553492 World Poll Aus Wave 2 Main 2025 553493 World …" at bounding box center [400, 367] width 139 height 19
select select "10527"
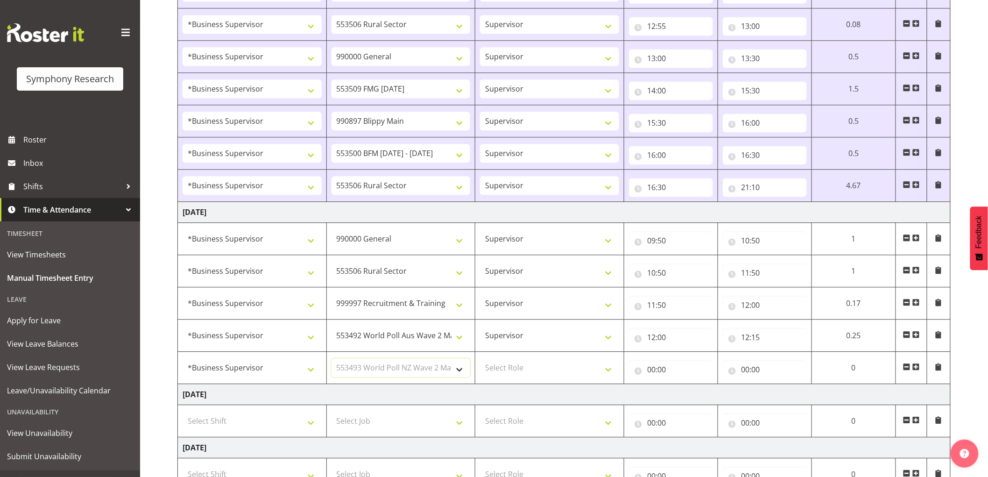
click at [331, 360] on select "Select Job 550060 IF Admin 553492 World Poll Aus Wave 2 Main 2025 553493 World …" at bounding box center [400, 367] width 139 height 19
click at [510, 374] on select "Select Role Supervisor Interviewing Briefing" at bounding box center [549, 367] width 139 height 19
select select "45"
click at [480, 360] on select "Select Role Supervisor Interviewing Briefing" at bounding box center [549, 367] width 139 height 19
click at [652, 367] on input "00:00" at bounding box center [671, 369] width 84 height 19
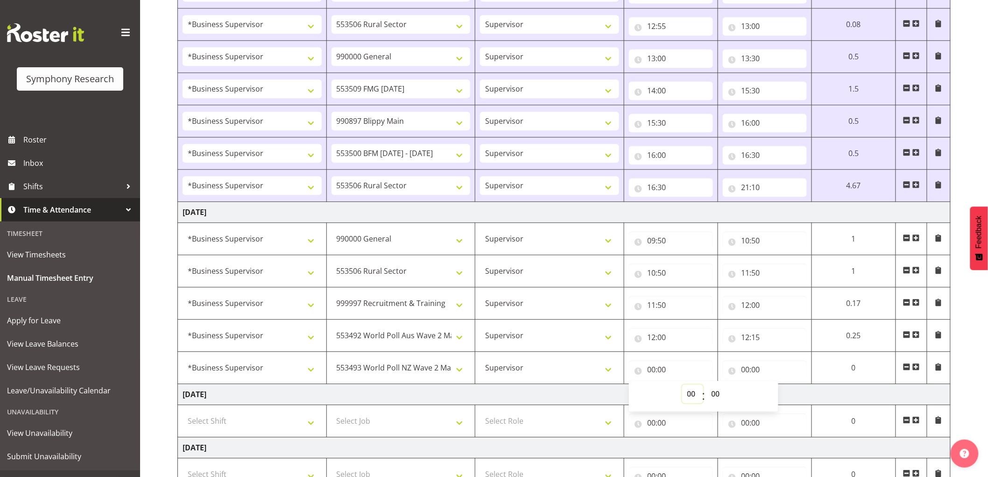
drag, startPoint x: 694, startPoint y: 400, endPoint x: 674, endPoint y: 454, distance: 57.3
click at [693, 411] on div "00 01 02 03 04 05 06 07 08 09 10 11 12 13 14 15 16 17 18 19 20 21 22 23 : 00 01…" at bounding box center [703, 395] width 149 height 31
select select "12"
click at [682, 386] on select "00 01 02 03 04 05 06 07 08 09 10 11 12 13 14 15 16 17 18 19 20 21 22 23" at bounding box center [692, 393] width 21 height 19
type input "12:00"
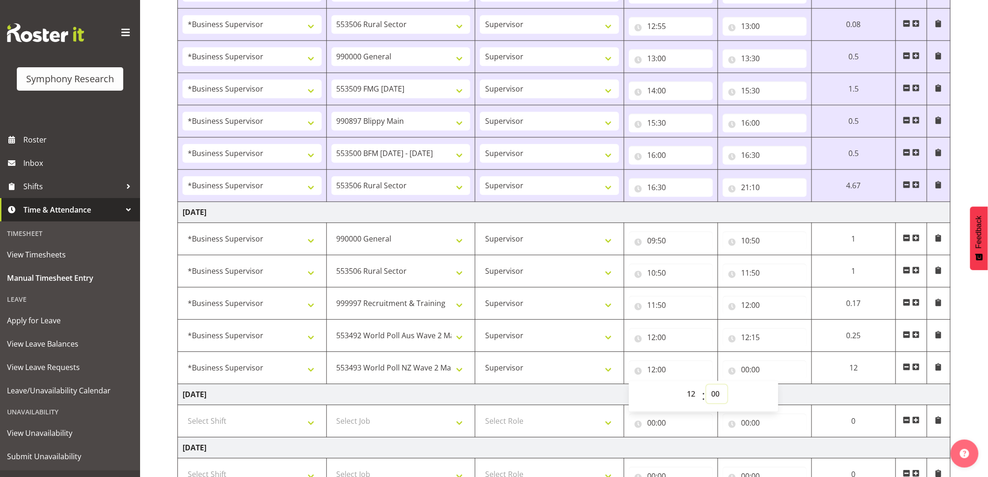
click at [724, 399] on select "00 01 02 03 04 05 06 07 08 09 10 11 12 13 14 15 16 17 18 19 20 21 22 23 24 25 2…" at bounding box center [716, 393] width 21 height 19
select select "15"
click at [706, 386] on select "00 01 02 03 04 05 06 07 08 09 10 11 12 13 14 15 16 17 18 19 20 21 22 23 24 25 2…" at bounding box center [716, 393] width 21 height 19
type input "12:15"
click at [741, 372] on input "00:00" at bounding box center [765, 369] width 84 height 19
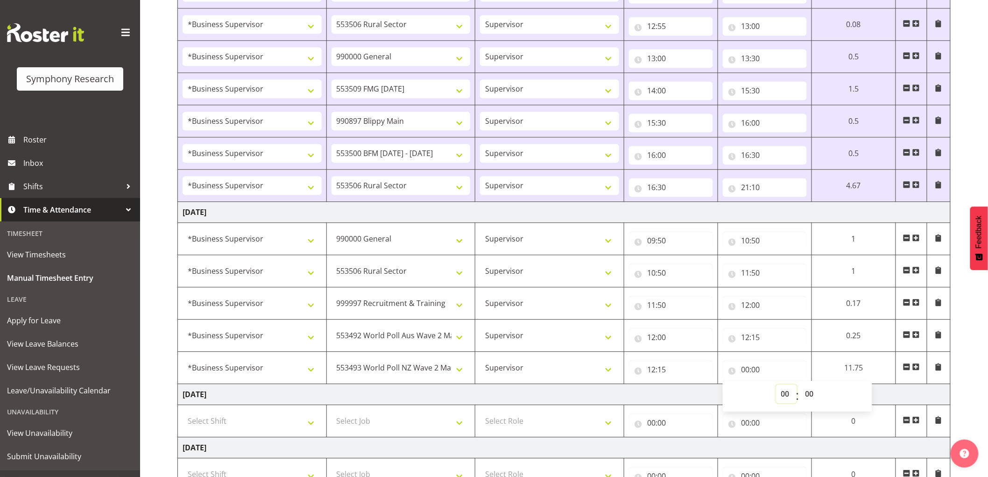
click at [776, 395] on select "00 01 02 03 04 05 06 07 08 09 10 11 12 13 14 15 16 17 18 19 20 21 22 23" at bounding box center [786, 393] width 21 height 19
select select "12"
click at [776, 386] on select "00 01 02 03 04 05 06 07 08 09 10 11 12 13 14 15 16 17 18 19 20 21 22 23" at bounding box center [786, 393] width 21 height 19
type input "12:00"
drag, startPoint x: 809, startPoint y: 395, endPoint x: 809, endPoint y: 408, distance: 13.1
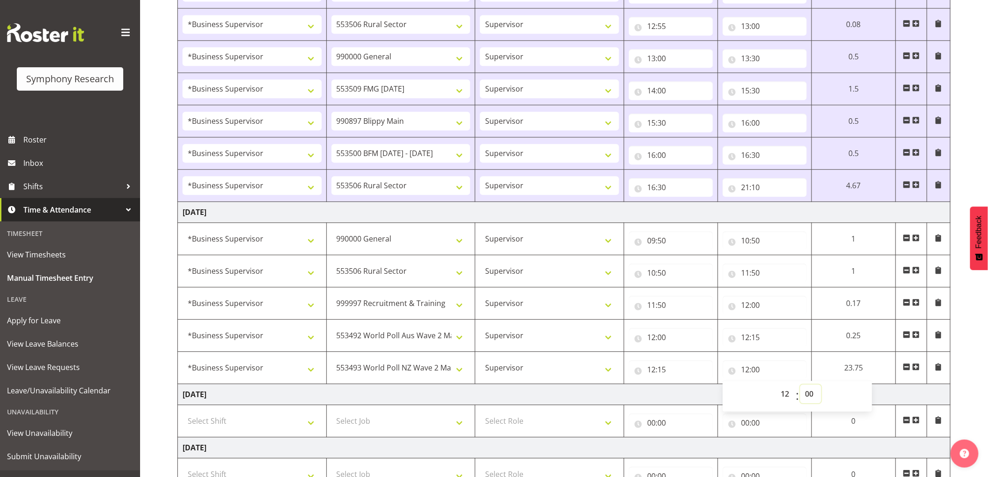
click at [809, 396] on select "00 01 02 03 04 05 06 07 08 09 10 11 12 13 14 15 16 17 18 19 20 21 22 23 24 25 2…" at bounding box center [810, 393] width 21 height 19
select select "30"
click at [800, 386] on select "00 01 02 03 04 05 06 07 08 09 10 11 12 13 14 15 16 17 18 19 20 21 22 23 24 25 2…" at bounding box center [810, 393] width 21 height 19
type input "12:30"
drag, startPoint x: 656, startPoint y: 391, endPoint x: 781, endPoint y: 391, distance: 125.6
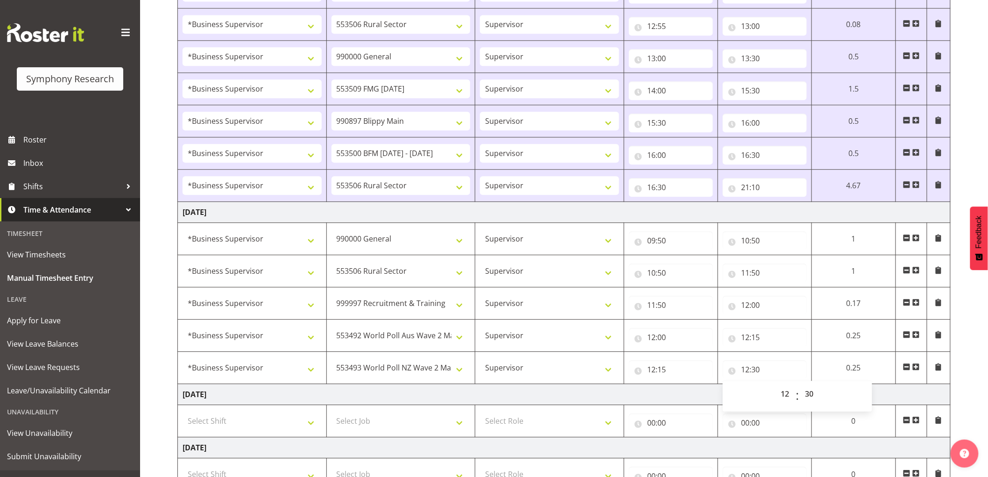
click at [656, 391] on td "Friday 12th September 2025" at bounding box center [564, 394] width 773 height 21
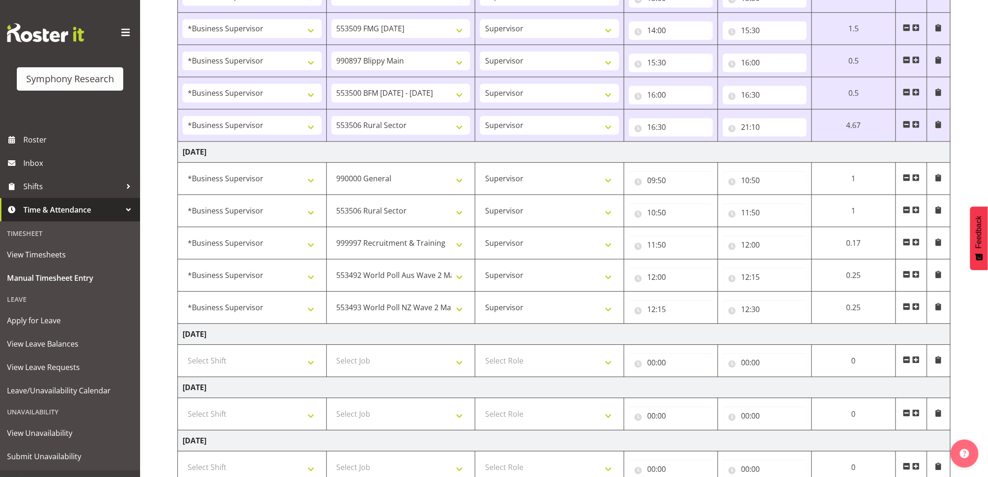
scroll to position [1040, 0]
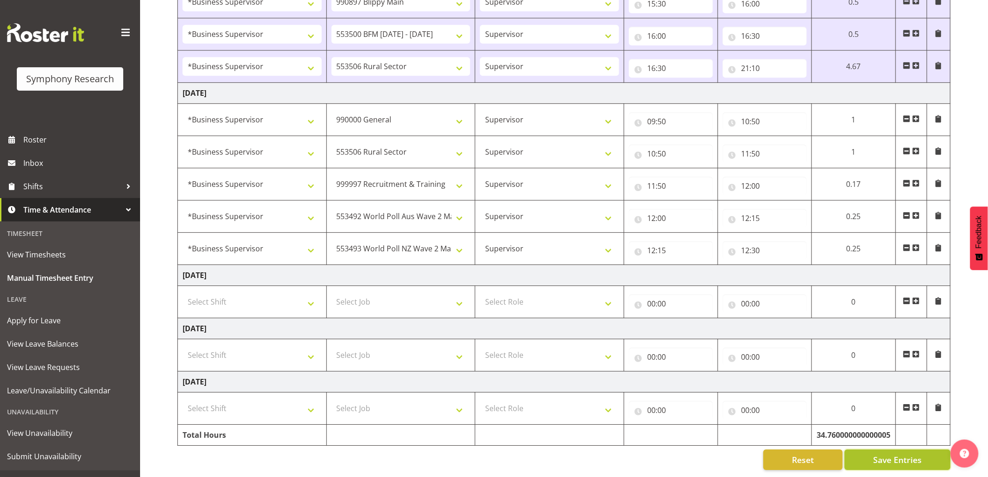
click at [895, 459] on button "Save Entries" at bounding box center [897, 459] width 106 height 21
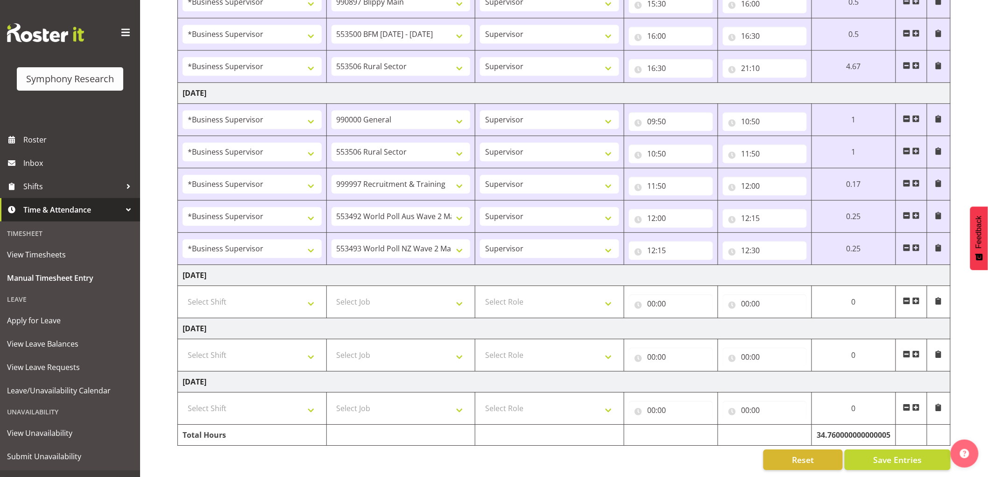
click at [920, 244] on span at bounding box center [915, 247] width 7 height 7
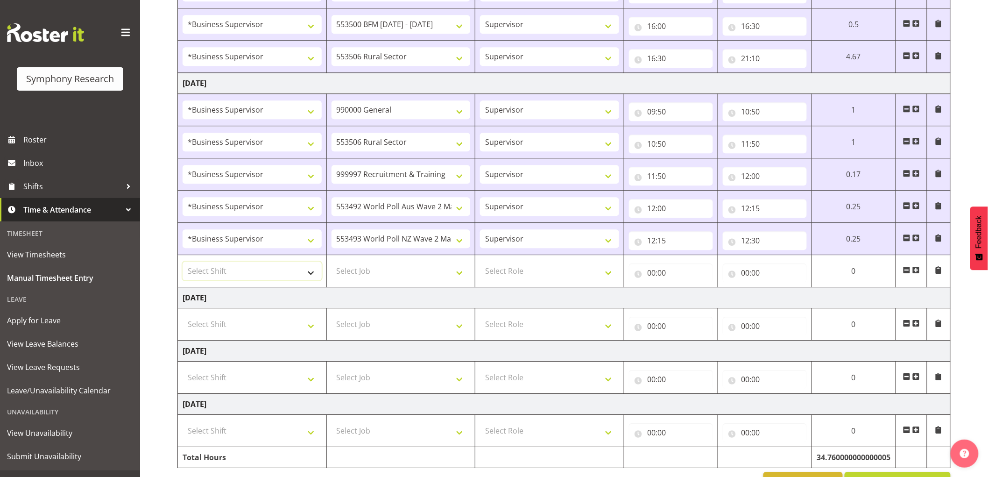
click at [259, 277] on select "Select Shift !!Weekend Residential (Roster IT Shift Label) *Business 9/10am ~ 4…" at bounding box center [252, 270] width 139 height 19
select select "1607"
click at [183, 263] on select "Select Shift !!Weekend Residential (Roster IT Shift Label) *Business 9/10am ~ 4…" at bounding box center [252, 270] width 139 height 19
click at [398, 274] on select "Select Job 550060 IF Admin 553492 World Poll Aus Wave 2 Main 2025 553493 World …" at bounding box center [400, 270] width 139 height 19
select select "10499"
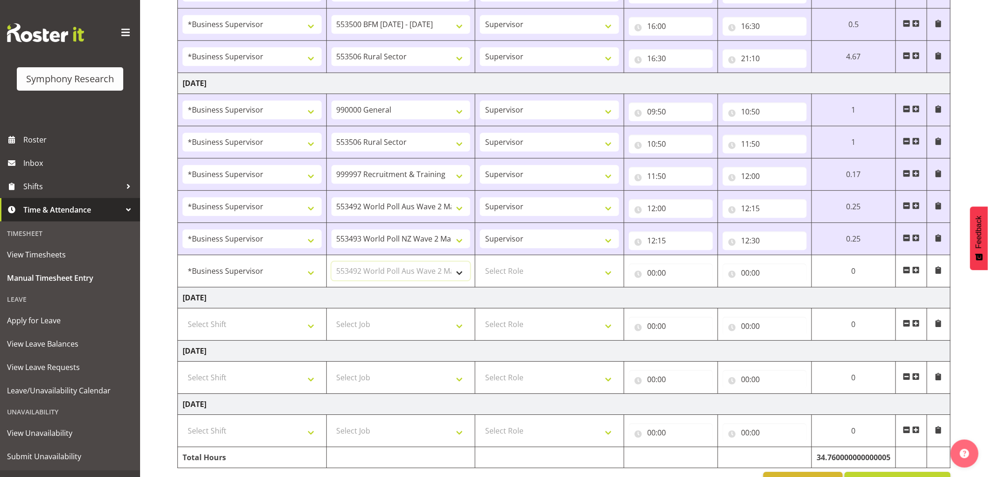
click at [331, 263] on select "Select Job 550060 IF Admin 553492 World Poll Aus Wave 2 Main 2025 553493 World …" at bounding box center [400, 270] width 139 height 19
drag, startPoint x: 542, startPoint y: 274, endPoint x: 542, endPoint y: 279, distance: 5.1
click at [542, 274] on select "Select Role Supervisor Interviewing Briefing" at bounding box center [549, 270] width 139 height 19
select select "45"
click at [480, 263] on select "Select Role Supervisor Interviewing Briefing" at bounding box center [549, 270] width 139 height 19
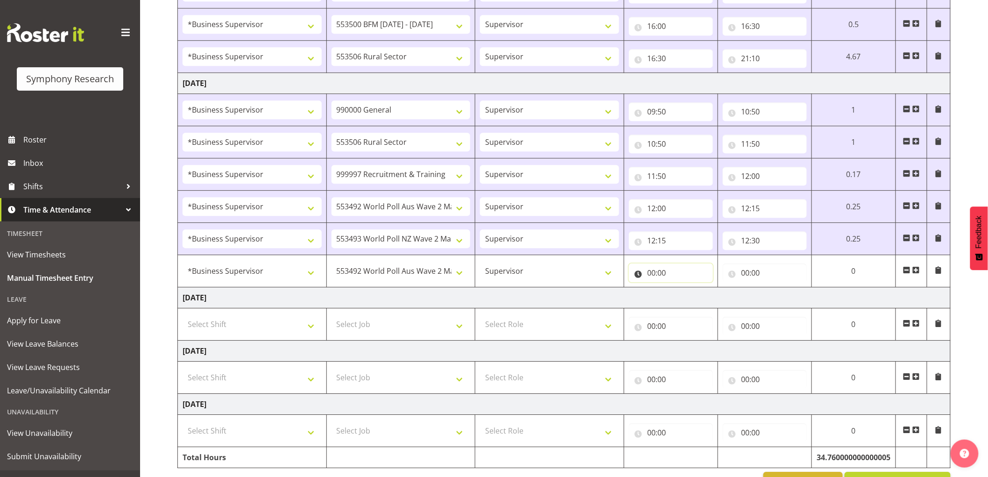
click at [636, 273] on input "00:00" at bounding box center [671, 272] width 84 height 19
drag, startPoint x: 687, startPoint y: 301, endPoint x: 674, endPoint y: 300, distance: 13.1
click at [687, 302] on select "00 01 02 03 04 05 06 07 08 09 10 11 12 13 14 15 16 17 18 19 20 21 22 23" at bounding box center [692, 297] width 21 height 19
select select "12"
click at [682, 289] on select "00 01 02 03 04 05 06 07 08 09 10 11 12 13 14 15 16 17 18 19 20 21 22 23" at bounding box center [692, 297] width 21 height 19
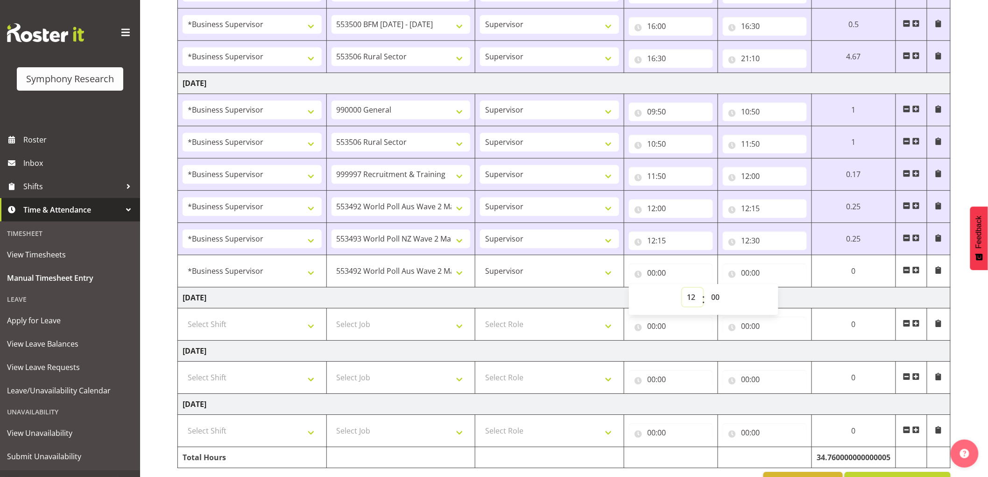
type input "12:00"
drag, startPoint x: 721, startPoint y: 290, endPoint x: 731, endPoint y: 316, distance: 26.9
click at [721, 290] on select "00 01 02 03 04 05 06 07 08 09 10 11 12 13 14 15 16 17 18 19 20 21 22 23 24 25 2…" at bounding box center [716, 297] width 21 height 19
select select "30"
click at [706, 289] on select "00 01 02 03 04 05 06 07 08 09 10 11 12 13 14 15 16 17 18 19 20 21 22 23 24 25 2…" at bounding box center [716, 297] width 21 height 19
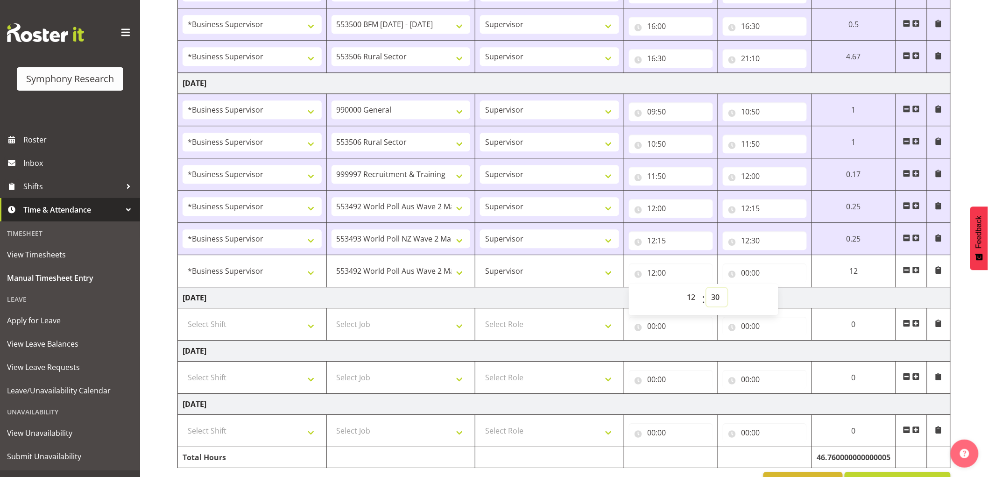
type input "12:30"
click at [568, 292] on td "Friday 12th September 2025" at bounding box center [564, 297] width 773 height 21
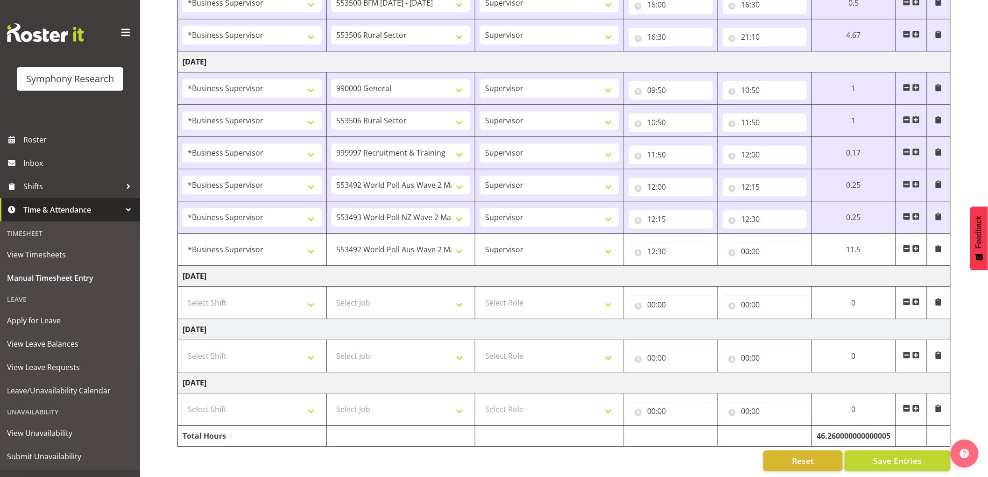
scroll to position [1072, 0]
click at [899, 453] on span "Save Entries" at bounding box center [897, 459] width 49 height 12
